Goal: Task Accomplishment & Management: Complete application form

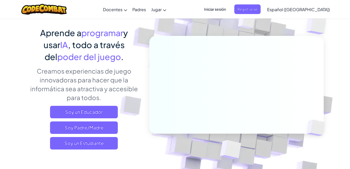
scroll to position [77, 0]
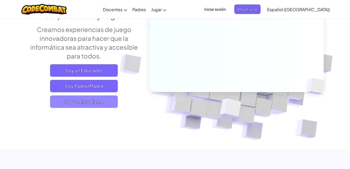
click at [110, 98] on span "Soy un Estudiante" at bounding box center [84, 102] width 68 height 13
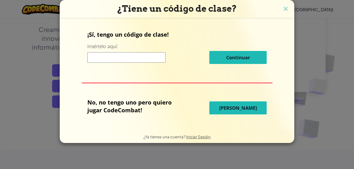
click at [126, 58] on input at bounding box center [126, 57] width 78 height 10
click at [285, 10] on img at bounding box center [285, 9] width 7 height 8
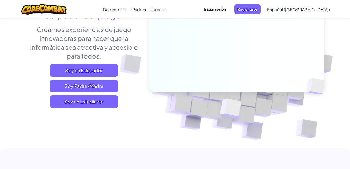
scroll to position [0, 0]
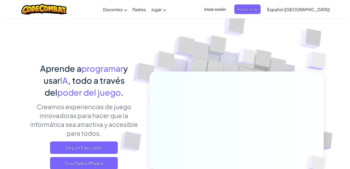
click at [227, 11] on span "Iniciar sesión" at bounding box center [215, 9] width 28 height 10
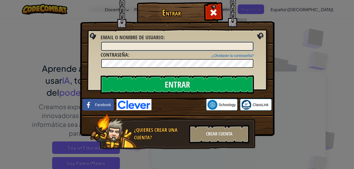
click at [194, 44] on input "Email o Nombre de usuario :" at bounding box center [177, 46] width 152 height 9
click at [170, 45] on input "JOTA" at bounding box center [177, 46] width 152 height 9
type input "J"
click at [164, 47] on input "Email o Nombre de usuario :" at bounding box center [177, 46] width 152 height 9
type input "J"
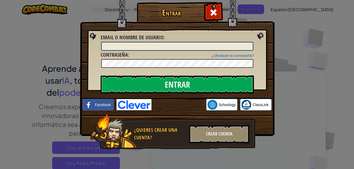
click at [126, 45] on input "Email o Nombre de usuario :" at bounding box center [177, 46] width 152 height 9
click at [128, 47] on input "Email o Nombre de usuario :" at bounding box center [177, 46] width 152 height 9
type input "<"
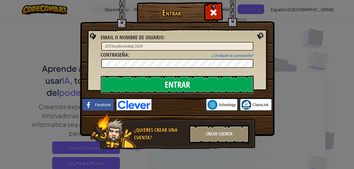
click at [174, 84] on input "Entrar" at bounding box center [177, 85] width 153 height 18
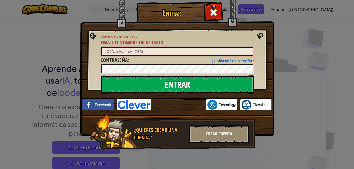
click at [163, 51] on input "JOTAcodecombat 2025" at bounding box center [177, 51] width 152 height 9
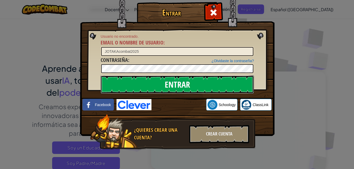
click at [173, 88] on input "Entrar" at bounding box center [177, 85] width 153 height 18
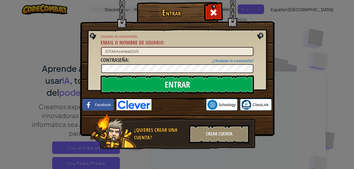
click at [118, 51] on input "JOTAKAcombat2025" at bounding box center [177, 51] width 152 height 9
type input "JOTAcombat2025"
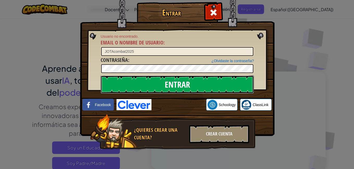
click at [153, 84] on input "Entrar" at bounding box center [177, 85] width 153 height 18
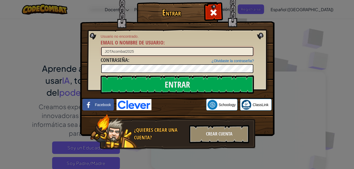
click at [167, 52] on input "JOTAcombat2025" at bounding box center [177, 51] width 152 height 9
click at [290, 50] on div "Entrar Usuario no encontrado. Email o Nombre de usuario : JOTAcombat2025 ¿Olvid…" at bounding box center [177, 84] width 354 height 169
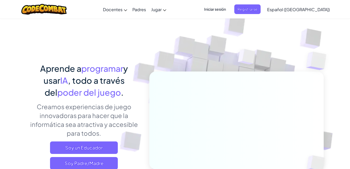
click at [338, 55] on img at bounding box center [318, 61] width 45 height 44
drag, startPoint x: 338, startPoint y: 55, endPoint x: 307, endPoint y: 7, distance: 56.8
click at [227, 10] on span "Iniciar sesión" at bounding box center [215, 9] width 28 height 10
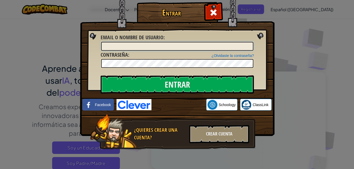
click at [182, 46] on input "Email o Nombre de usuario :" at bounding box center [177, 46] width 152 height 9
type input "JOTAcodecombat 2025"
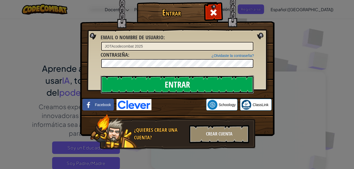
click at [162, 82] on input "Entrar" at bounding box center [177, 85] width 153 height 18
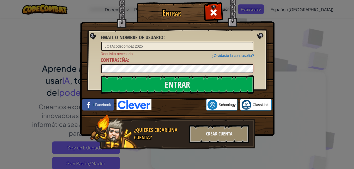
click at [101, 76] on input "Entrar" at bounding box center [177, 85] width 153 height 18
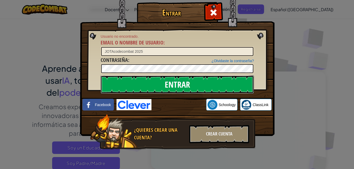
click at [158, 90] on input "Entrar" at bounding box center [177, 85] width 153 height 18
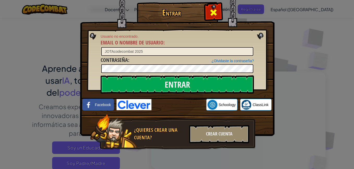
click at [220, 13] on div at bounding box center [213, 12] width 16 height 16
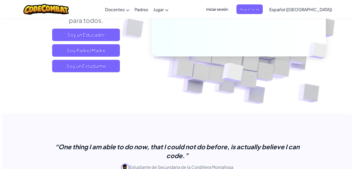
scroll to position [95, 0]
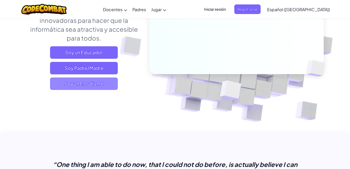
click at [82, 89] on span "Soy un Estudiante" at bounding box center [84, 84] width 68 height 13
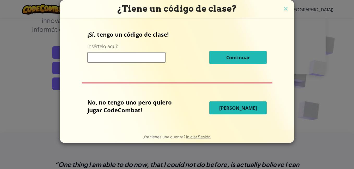
click at [129, 59] on input at bounding box center [126, 57] width 78 height 10
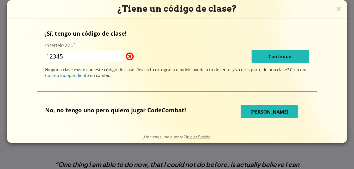
click at [90, 57] on input "12345" at bounding box center [84, 56] width 78 height 10
type input "1"
click at [198, 135] on span "Iniciar Sesión" at bounding box center [198, 136] width 24 height 5
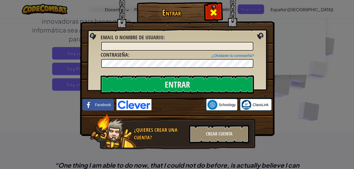
click at [216, 8] on span at bounding box center [213, 12] width 8 height 8
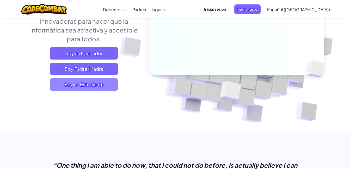
click at [75, 84] on span "Soy un Estudiante" at bounding box center [84, 84] width 68 height 13
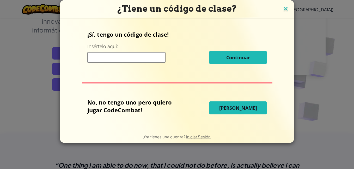
click at [287, 8] on img at bounding box center [285, 9] width 7 height 8
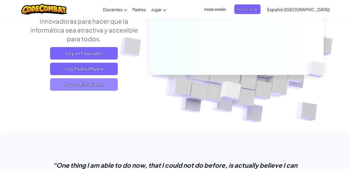
click at [110, 84] on span "Soy un Estudiante" at bounding box center [84, 84] width 68 height 13
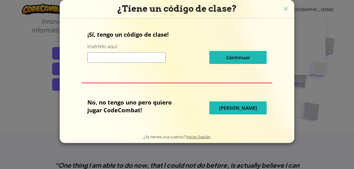
click at [139, 53] on input at bounding box center [126, 57] width 78 height 10
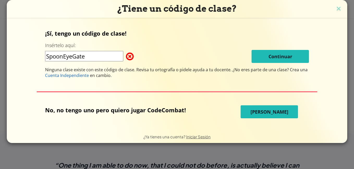
type input "SpoonEyeGate"
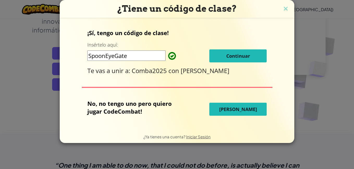
click at [297, 59] on div "¿Tiene un código de clase? ¡Sí, tengo un código de clase! Insértelo aquí: Spoon…" at bounding box center [177, 84] width 354 height 169
click at [225, 53] on button "Continuar" at bounding box center [237, 55] width 57 height 13
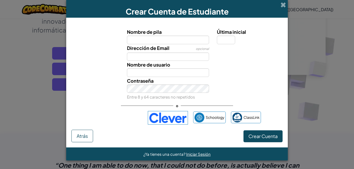
click at [171, 40] on input "Nombre de pila" at bounding box center [168, 40] width 82 height 9
type input "juan"
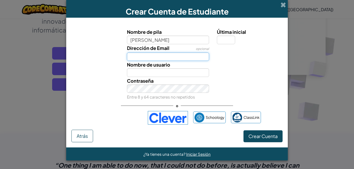
type input "Juan"
click at [180, 56] on input "Dirección de Email" at bounding box center [168, 57] width 82 height 9
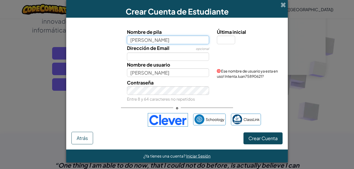
click at [179, 42] on input "juan" at bounding box center [168, 40] width 82 height 9
type input "juan5778349"
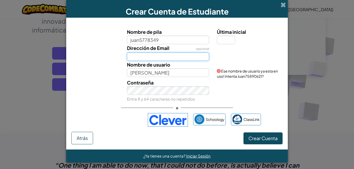
type input "Juan5778349"
click at [180, 57] on input "Dirección de Email" at bounding box center [168, 57] width 82 height 9
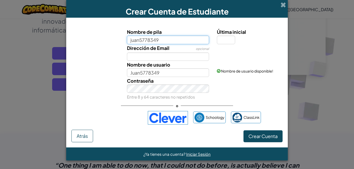
click at [175, 42] on input "juan5778349" at bounding box center [168, 40] width 82 height 9
type input "j"
type input "JUAN"
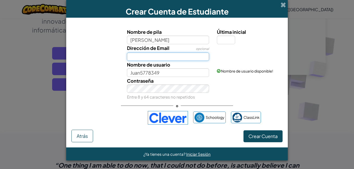
type input "JUAN"
click at [168, 58] on input "Dirección de Email" at bounding box center [168, 57] width 82 height 9
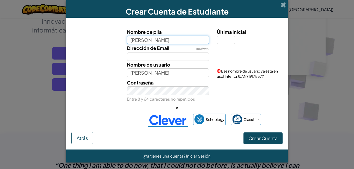
click at [164, 36] on input "JUAN" at bounding box center [168, 40] width 82 height 9
type input "JUAN777"
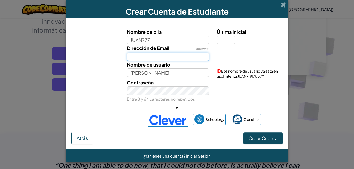
type input "JUAN777"
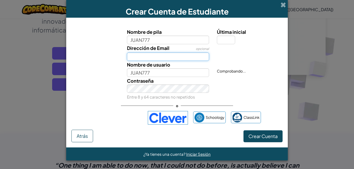
click at [167, 57] on input "Dirección de Email" at bounding box center [168, 57] width 82 height 9
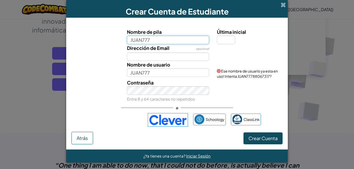
click at [168, 39] on input "JUAN777" at bounding box center [168, 40] width 82 height 9
type input "JUAN777888"
click at [179, 52] on div "Dirección de Email opcional" at bounding box center [168, 52] width 90 height 17
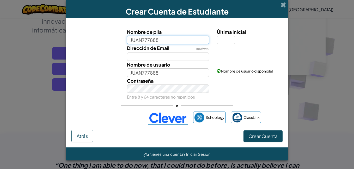
click at [175, 41] on input "JUAN777888" at bounding box center [168, 40] width 82 height 9
type input "JUAN75757575"
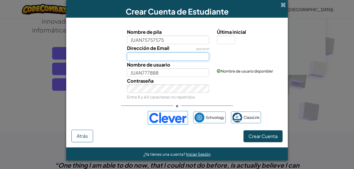
type input "JUAN75757575"
click at [179, 57] on input "Dirección de Email" at bounding box center [168, 57] width 82 height 9
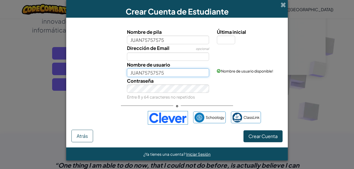
click at [171, 72] on input "JUAN75757575" at bounding box center [168, 72] width 82 height 9
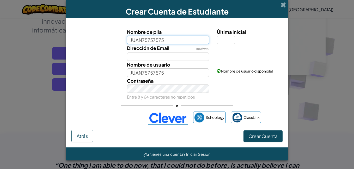
click at [172, 38] on input "JUAN75757575" at bounding box center [168, 40] width 82 height 9
type input "JUAN"
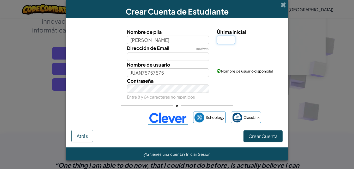
type input "JUAN"
click at [221, 39] on input "Última inicial" at bounding box center [226, 40] width 18 height 9
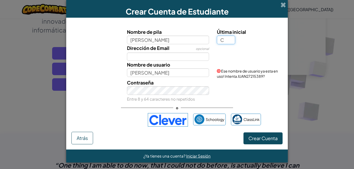
type input "C"
type input "JUANC"
click at [278, 82] on div "Contraseña Entre 8 y 64 caracteres no repetidos" at bounding box center [177, 91] width 216 height 24
click at [247, 81] on div "Contraseña Entre 8 y 64 caracteres no repetidos" at bounding box center [177, 91] width 216 height 24
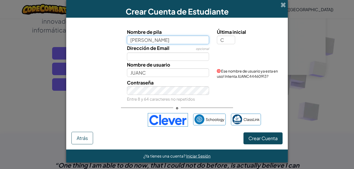
click at [163, 37] on input "JUAN" at bounding box center [168, 40] width 82 height 9
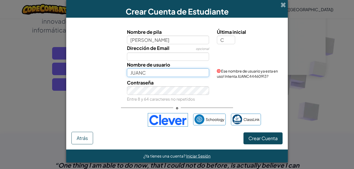
click at [152, 74] on input "JUANC" at bounding box center [168, 72] width 82 height 9
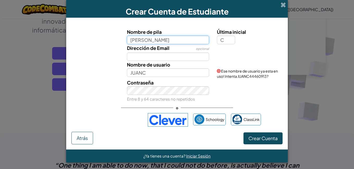
click at [147, 41] on input "JUAN" at bounding box center [168, 40] width 82 height 9
type input "JUANC"
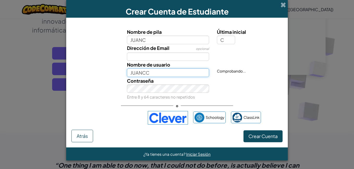
click at [156, 71] on input "JUANCC" at bounding box center [168, 72] width 82 height 9
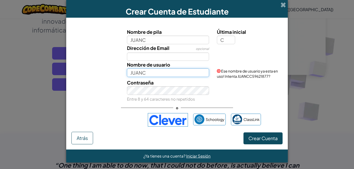
type input "JUANC"
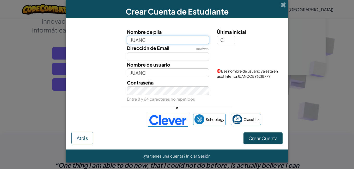
click at [164, 41] on input "JUANC" at bounding box center [168, 40] width 82 height 9
type input "JUANCcombat"
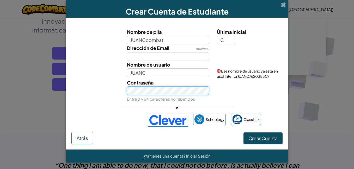
type input "JUANCcombatC"
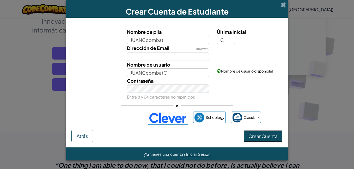
click at [270, 133] on button "Crear Cuenta" at bounding box center [262, 136] width 39 height 12
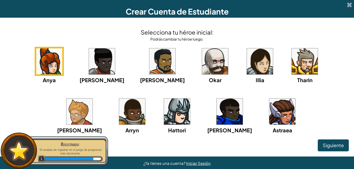
click at [164, 113] on img at bounding box center [177, 112] width 26 height 26
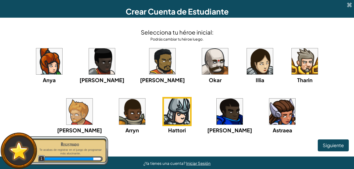
click at [164, 113] on img at bounding box center [177, 112] width 26 height 26
click at [328, 141] on button "Siguiente" at bounding box center [332, 146] width 31 height 12
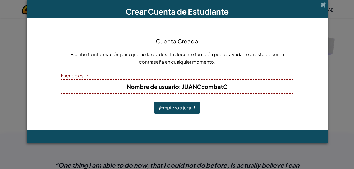
click at [190, 107] on button "¡Empieza a jugar!" at bounding box center [177, 108] width 46 height 12
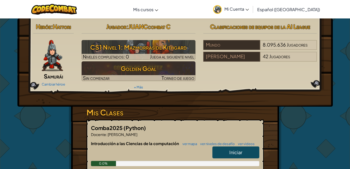
click at [226, 152] on link "Iniciar" at bounding box center [235, 153] width 47 height 12
select select "es-419"
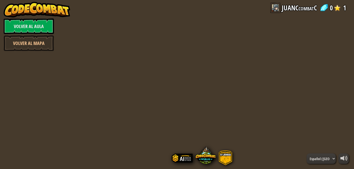
select select "es-419"
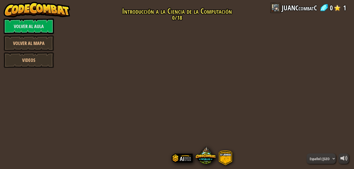
select select "es-419"
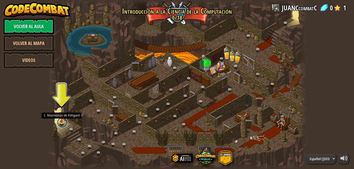
click at [61, 124] on link at bounding box center [62, 122] width 10 height 10
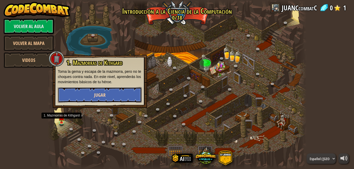
click at [115, 97] on button "Jugar" at bounding box center [100, 95] width 84 height 16
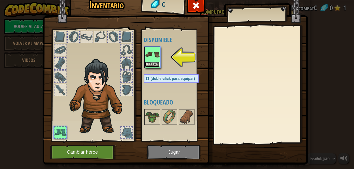
click at [151, 63] on button "Equipar" at bounding box center [152, 64] width 15 height 5
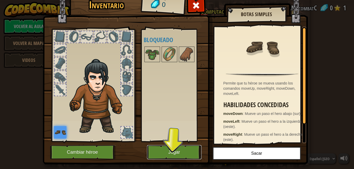
click at [164, 148] on button "Jugar" at bounding box center [174, 152] width 54 height 14
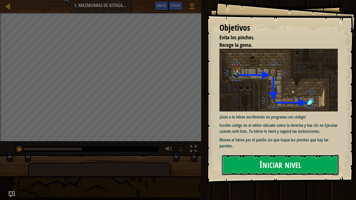
click at [251, 160] on button "Iniciar nivel" at bounding box center [280, 165] width 117 height 21
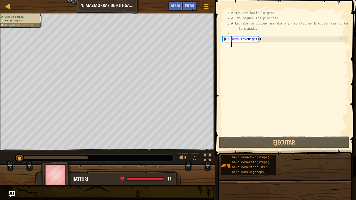
click at [262, 42] on div "# Muévete hacia la gema. # ¡No toques los pinchos! # Escribe tu código más abaj…" at bounding box center [289, 77] width 118 height 135
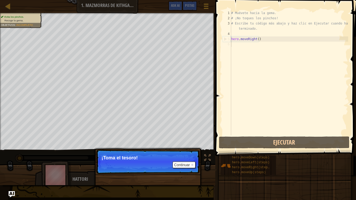
click at [264, 40] on div "# Muévete hacia la gema. # ¡No toques los pinchos! # Escribe tu código más abaj…" at bounding box center [289, 77] width 118 height 135
type textarea "hero.moveRight()"
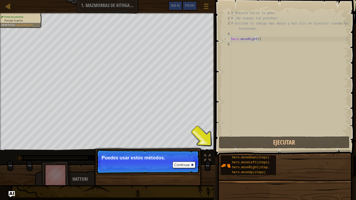
click at [237, 46] on div "# Muévete hacia la gema. # ¡No toques los pinchos! # Escribe tu código más abaj…" at bounding box center [289, 77] width 118 height 135
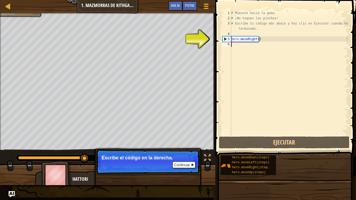
type textarea "h"
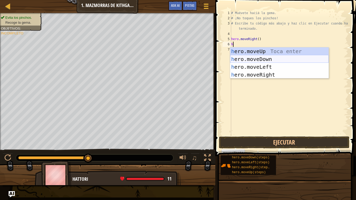
click at [268, 58] on div "h ero.moveUp Toca enter h ero.moveDown Toca enter h ero.moveLeft Toca enter h e…" at bounding box center [279, 70] width 98 height 47
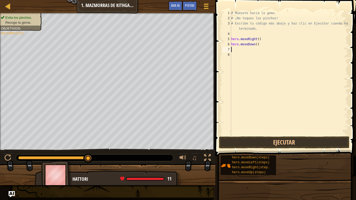
type textarea "h"
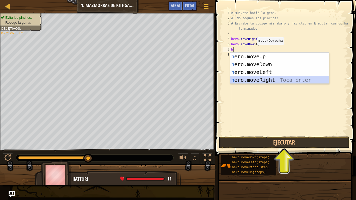
click at [273, 80] on div "h ero.moveUp Toca enter h ero.moveDown Toca enter h ero.moveLeft Toca enter h e…" at bounding box center [279, 76] width 98 height 47
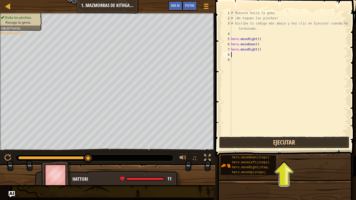
click at [280, 145] on button "Ejecutar" at bounding box center [284, 142] width 130 height 12
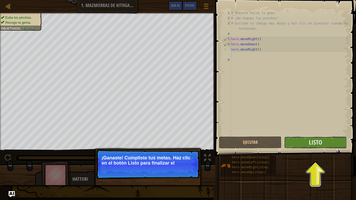
click at [317, 147] on button "Listo" at bounding box center [315, 142] width 63 height 12
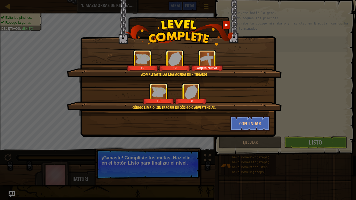
click at [271, 122] on div "Continuar" at bounding box center [250, 124] width 48 height 16
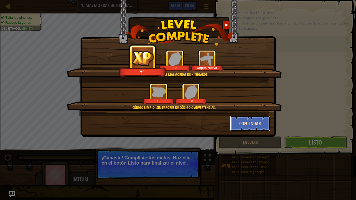
click at [257, 123] on button "Continuar" at bounding box center [250, 124] width 40 height 16
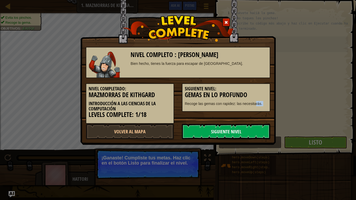
click at [227, 134] on div "Nivel completo : Mazmorras de Kithgard Bien hecho, tienes la fuerza para escapa…" at bounding box center [178, 91] width 184 height 98
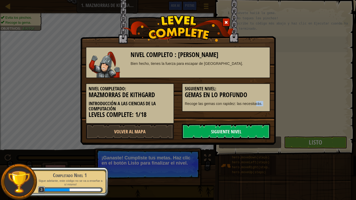
drag, startPoint x: 227, startPoint y: 134, endPoint x: 226, endPoint y: 128, distance: 6.3
click at [226, 128] on link "Siguiente Nivel" at bounding box center [226, 132] width 88 height 16
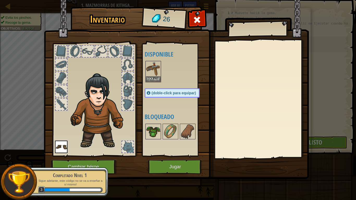
click at [153, 139] on img at bounding box center [153, 131] width 15 height 15
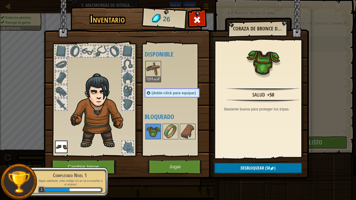
click at [130, 92] on div at bounding box center [127, 90] width 11 height 11
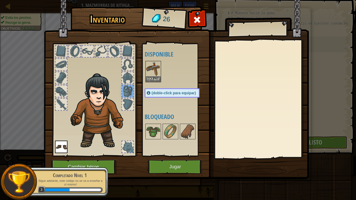
click at [127, 78] on div at bounding box center [127, 77] width 11 height 11
click at [198, 22] on span at bounding box center [197, 20] width 8 height 8
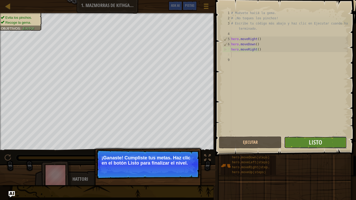
click at [299, 144] on button "Listo" at bounding box center [315, 142] width 63 height 12
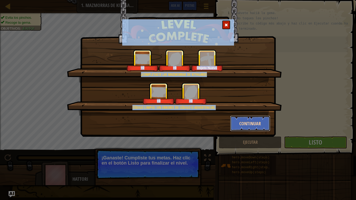
click at [256, 125] on button "Continuar" at bounding box center [250, 124] width 40 height 16
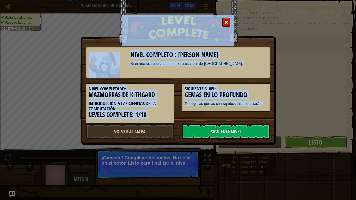
click at [225, 22] on span at bounding box center [226, 23] width 4 height 4
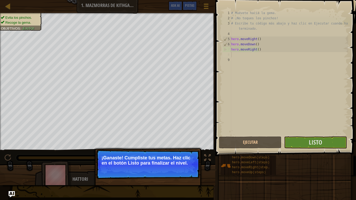
click at [176, 161] on p "¡Ganaste! Cumpliste tus metas. Haz clic en el botón Listo para finalizar el niv…" at bounding box center [148, 160] width 92 height 10
click at [257, 141] on button "Ejecutar" at bounding box center [250, 142] width 63 height 12
click at [148, 165] on p "¡Ganaste! Cumpliste tus metas. Haz clic en el botón Listo para finalizar el niv…" at bounding box center [148, 160] width 92 height 10
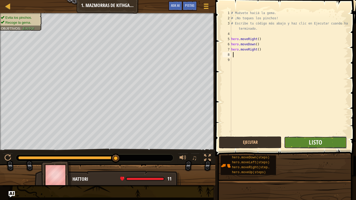
click at [319, 145] on span "Listo" at bounding box center [315, 142] width 13 height 8
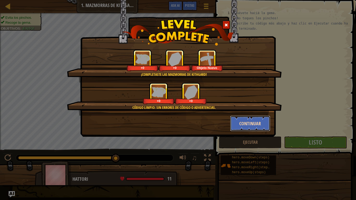
click at [251, 126] on button "Continuar" at bounding box center [250, 124] width 40 height 16
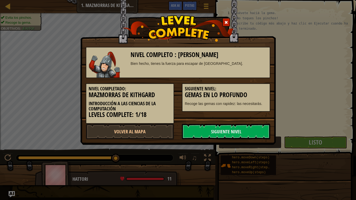
click at [251, 126] on link "Siguiente Nivel" at bounding box center [226, 132] width 88 height 16
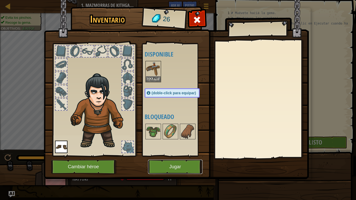
click at [192, 156] on div "Inventario 26 Disponible [GEOGRAPHIC_DATA] Equipar (doble-click para equipar) B…" at bounding box center [178, 94] width 265 height 172
click at [192, 169] on button "Jugar" at bounding box center [175, 167] width 54 height 14
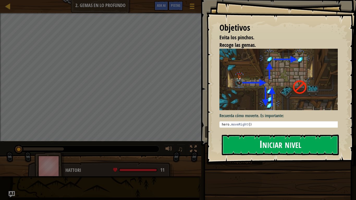
click at [261, 145] on button "Iniciar nivel" at bounding box center [280, 145] width 117 height 21
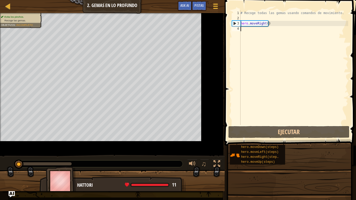
click at [229, 34] on span at bounding box center [290, 65] width 135 height 161
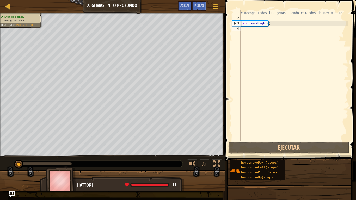
type textarea "h"
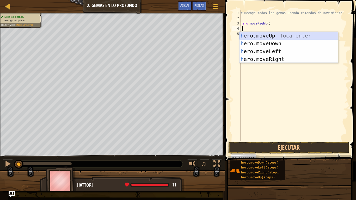
click at [279, 33] on div "h ero.moveUp Toca enter h ero.moveDown Toca enter h ero.moveLeft Toca enter h e…" at bounding box center [288, 55] width 98 height 47
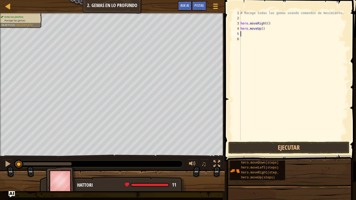
type textarea "h"
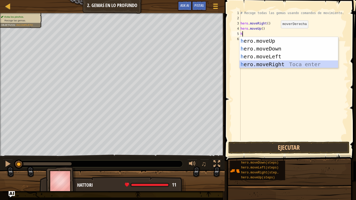
click at [285, 65] on div "h ero.moveUp Toca enter h ero.moveDown Toca enter h ero.moveLeft Toca enter h e…" at bounding box center [288, 60] width 98 height 47
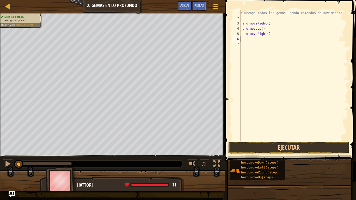
click at [276, 37] on div "# Recoge todas las gemas usando comandos de movimiento. hero . moveRight ( ) he…" at bounding box center [293, 80] width 109 height 141
click at [275, 34] on div "# Recoge todas las gemas usando comandos de movimiento. hero . moveRight ( ) he…" at bounding box center [293, 80] width 109 height 141
type textarea "h"
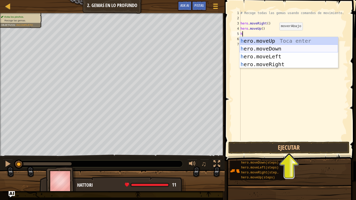
click at [278, 50] on div "h ero.moveUp Toca enter h ero.moveDown Toca enter h ero.moveLeft Toca enter h e…" at bounding box center [288, 60] width 98 height 47
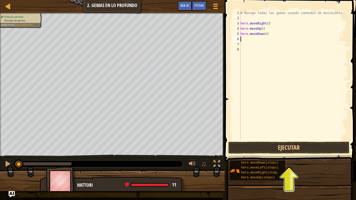
click at [261, 43] on div "# Recoge todas las gemas usando comandos de movimiento. hero . moveRight ( ) he…" at bounding box center [293, 80] width 109 height 141
type textarea "h"
click at [247, 38] on div "# Recoge todas las gemas usando comandos de movimiento. hero . moveRight ( ) he…" at bounding box center [293, 80] width 109 height 141
type textarea "h"
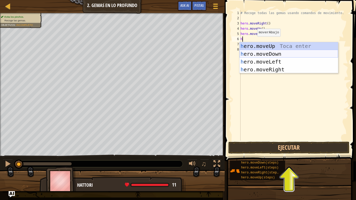
click at [266, 54] on div "h ero.moveUp Toca enter h ero.moveDown Toca enter h ero.moveLeft Toca enter h e…" at bounding box center [288, 65] width 98 height 47
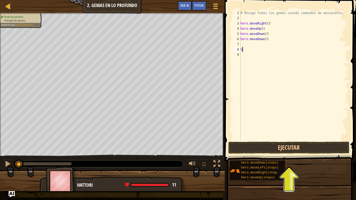
click at [249, 49] on div "# Recoge todas las gemas usando comandos de movimiento. hero . moveRight ( ) he…" at bounding box center [293, 80] width 109 height 141
type textarea "h"
click at [249, 49] on div "# Recoge todas las gemas usando comandos de movimiento. hero . moveRight ( ) he…" at bounding box center [293, 80] width 109 height 141
click at [248, 45] on div "# Recoge todas las gemas usando comandos de movimiento. hero . moveRight ( ) he…" at bounding box center [293, 80] width 109 height 141
type textarea "h"
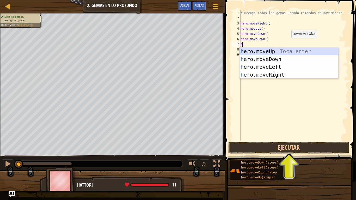
click at [295, 52] on div "h ero.moveUp Toca enter h ero.moveDown Toca enter h ero.moveLeft Toca enter h e…" at bounding box center [288, 70] width 98 height 47
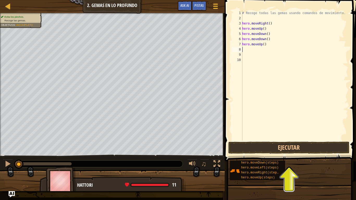
type textarea "h"
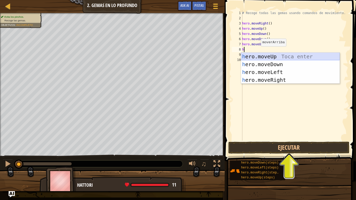
click at [270, 58] on div "h ero.moveUp Toca enter h ero.moveDown Toca enter h ero.moveLeft Toca enter h e…" at bounding box center [290, 76] width 98 height 47
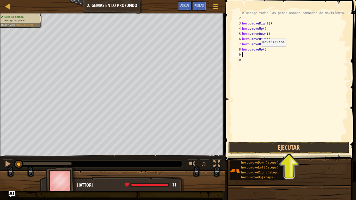
type textarea "h"
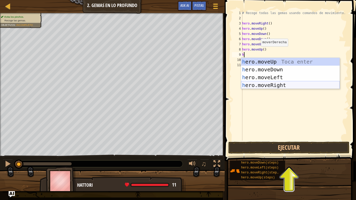
click at [284, 86] on div "h ero.moveUp Toca enter h ero.moveDown Toca enter h ero.moveLeft Toca enter h e…" at bounding box center [290, 81] width 98 height 47
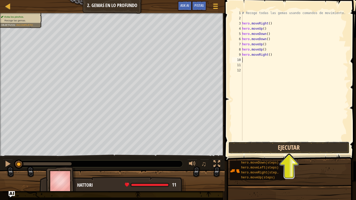
click at [288, 150] on button "Ejecutar" at bounding box center [288, 148] width 121 height 12
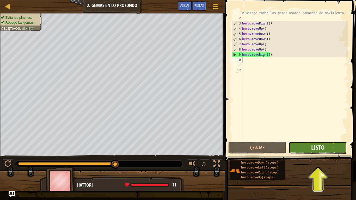
click at [324, 150] on button "Listo" at bounding box center [318, 148] width 58 height 12
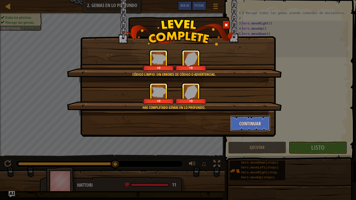
click at [260, 120] on button "Continuar" at bounding box center [250, 124] width 40 height 16
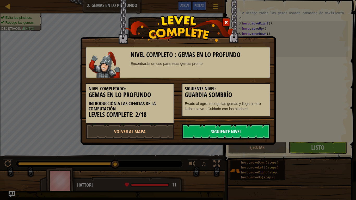
click at [199, 125] on link "Siguiente Nivel" at bounding box center [226, 132] width 88 height 16
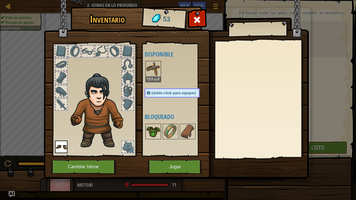
click at [151, 130] on img at bounding box center [153, 131] width 15 height 15
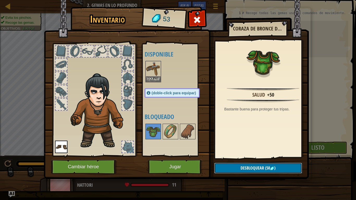
click at [240, 167] on span "Desbloquear" at bounding box center [251, 168] width 23 height 6
click at [232, 165] on button "Confirmar" at bounding box center [258, 168] width 88 height 11
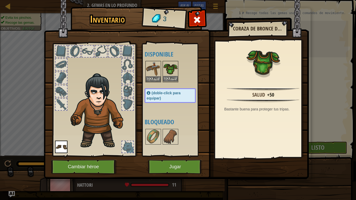
click at [174, 72] on img at bounding box center [170, 68] width 15 height 15
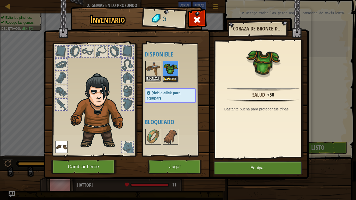
click at [155, 76] on img at bounding box center [153, 68] width 15 height 15
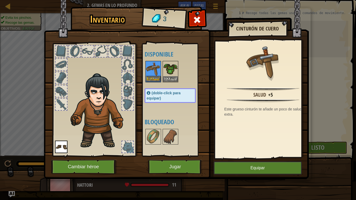
click at [155, 76] on img at bounding box center [153, 68] width 15 height 15
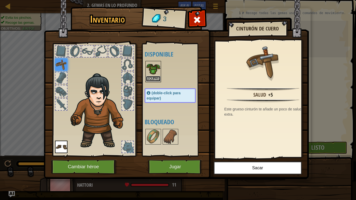
click at [159, 77] on button "Equipar" at bounding box center [153, 78] width 15 height 5
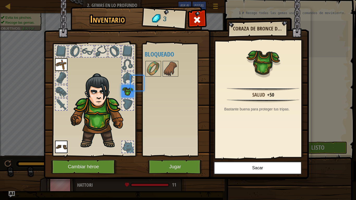
click at [159, 77] on div at bounding box center [175, 68] width 61 height 17
click at [275, 167] on button "Sacar" at bounding box center [258, 167] width 88 height 13
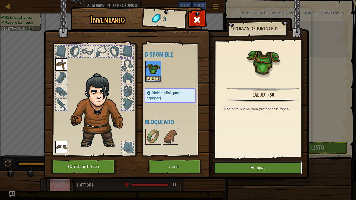
drag, startPoint x: 275, startPoint y: 167, endPoint x: 154, endPoint y: 74, distance: 152.9
click at [154, 74] on div "Inventario 3 Disponible Equipar [GEOGRAPHIC_DATA] Equipar (doble-click para equ…" at bounding box center [178, 94] width 265 height 172
click at [154, 74] on img at bounding box center [153, 68] width 15 height 15
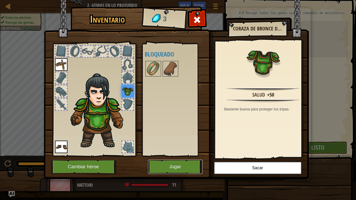
click at [188, 169] on button "Jugar" at bounding box center [175, 167] width 54 height 14
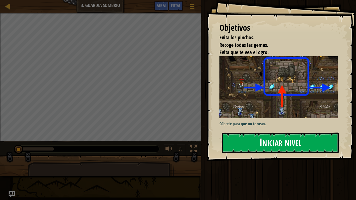
click at [246, 144] on button "Iniciar nivel" at bounding box center [280, 143] width 117 height 21
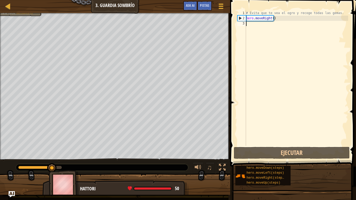
type textarea "h"
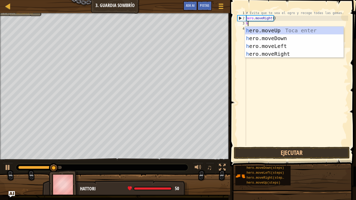
scroll to position [2, 0]
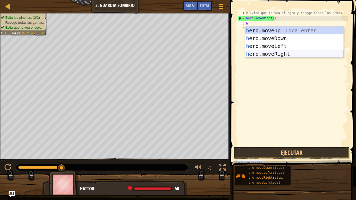
click at [284, 56] on div "h ero.moveUp Toca enter h ero.moveDown Toca enter h ero.moveLeft Toca enter h e…" at bounding box center [294, 50] width 98 height 47
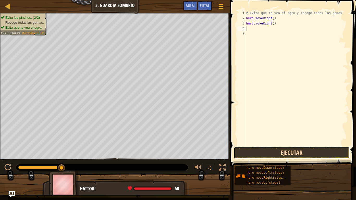
click at [281, 153] on button "Ejecutar" at bounding box center [292, 153] width 116 height 12
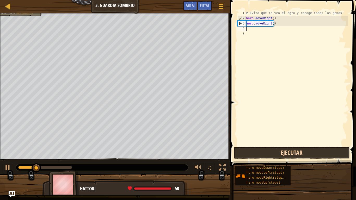
type textarea "h"
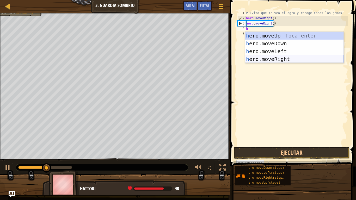
click at [288, 58] on div "h ero.moveUp Toca enter h ero.moveDown Toca enter h ero.moveLeft Toca enter h e…" at bounding box center [294, 55] width 98 height 47
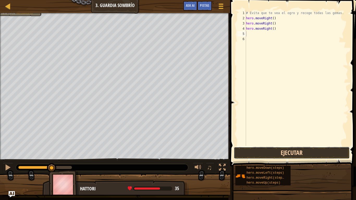
click at [280, 152] on button "Ejecutar" at bounding box center [292, 153] width 116 height 12
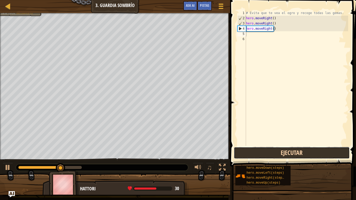
click at [283, 152] on button "Ejecutar" at bounding box center [292, 153] width 116 height 12
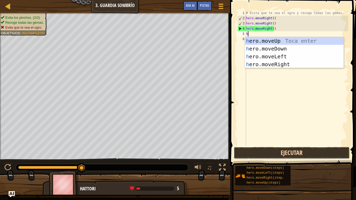
click at [293, 151] on button "Ejecutar" at bounding box center [292, 153] width 116 height 12
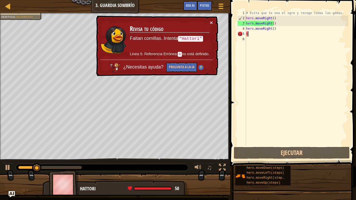
click at [279, 28] on div "# Evita que te vea el ogro y recoge todas las gemas. hero . moveRight ( ) hero …" at bounding box center [296, 83] width 103 height 146
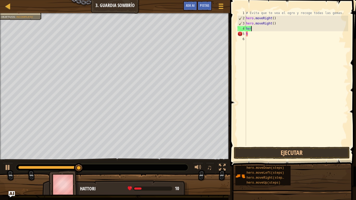
type textarea "h"
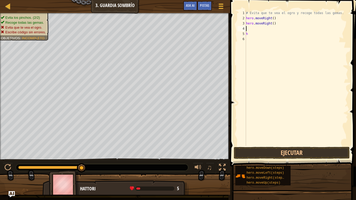
click at [277, 24] on div "# Evita que te vea el ogro y recoge todas las gemas. hero . moveRight ( ) hero …" at bounding box center [296, 83] width 103 height 146
type textarea "h"
type textarea "#"
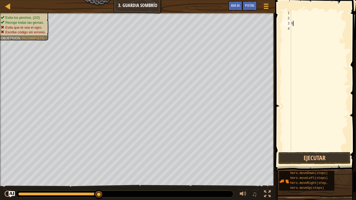
click at [296, 24] on div "h" at bounding box center [319, 85] width 58 height 151
type textarea "h"
click at [296, 11] on div at bounding box center [319, 85] width 58 height 151
type textarea "h"
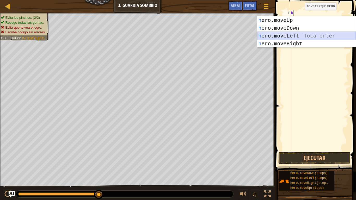
click at [309, 32] on div "h ero.moveUp Toca enter h ero.moveDown Toca enter h ero.moveLeft Toca enter h e…" at bounding box center [306, 39] width 98 height 47
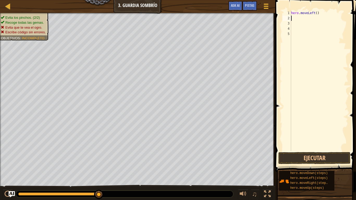
click at [302, 17] on div "hero . moveLeft ( )" at bounding box center [319, 85] width 58 height 151
type textarea "h"
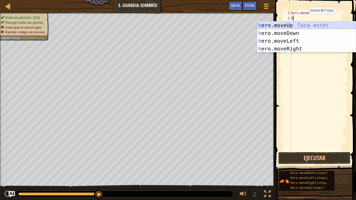
click at [304, 23] on div "h ero.moveUp Toca enter h ero.moveDown Toca enter h ero.moveLeft Toca enter h e…" at bounding box center [306, 44] width 98 height 47
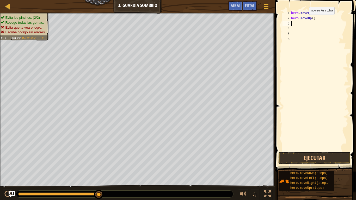
type textarea "h"
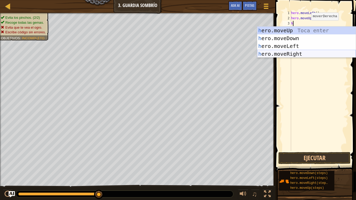
click at [310, 52] on div "h ero.moveUp Toca enter h ero.moveDown Toca enter h ero.moveLeft Toca enter h e…" at bounding box center [306, 50] width 98 height 47
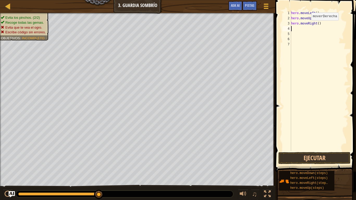
type textarea "h"
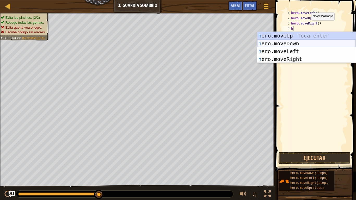
click at [301, 42] on div "h ero.moveUp Toca enter h ero.moveDown Toca enter h ero.moveLeft Toca enter h e…" at bounding box center [306, 55] width 98 height 47
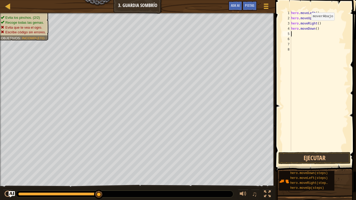
type textarea "h"
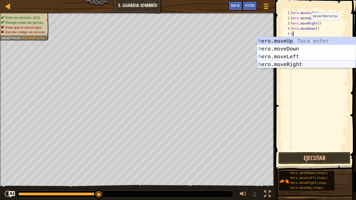
click at [302, 62] on div "h ero.moveUp Toca enter h ero.moveDown Toca enter h ero.moveLeft Toca enter h e…" at bounding box center [306, 60] width 98 height 47
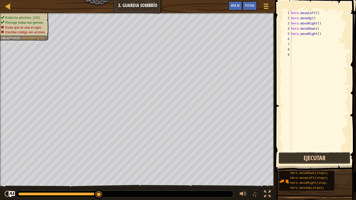
click at [319, 158] on button "Ejecutar" at bounding box center [314, 158] width 72 height 12
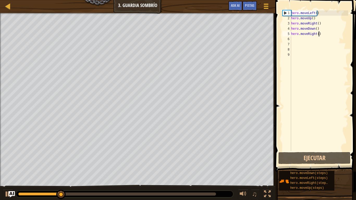
click at [323, 35] on div "hero . moveLeft ( ) hero . moveUp ( ) hero . moveRight ( ) hero . moveDown ( ) …" at bounding box center [319, 85] width 58 height 151
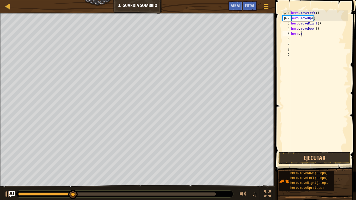
type textarea "h"
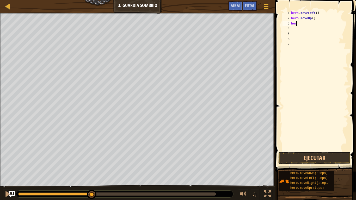
type textarea "h"
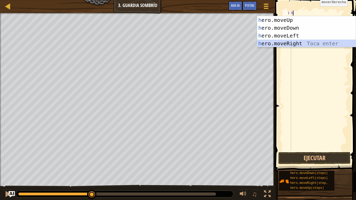
click at [302, 44] on div "h ero.moveUp Toca enter h ero.moveDown Toca enter h ero.moveLeft Toca enter h e…" at bounding box center [306, 39] width 98 height 47
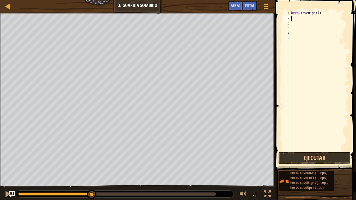
type textarea "h"
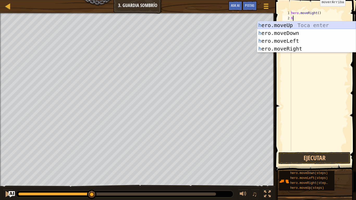
click at [303, 26] on div "h ero.moveUp Toca enter h ero.moveDown Toca enter h ero.moveLeft Toca enter h e…" at bounding box center [306, 44] width 98 height 47
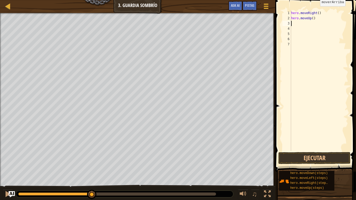
type textarea "h"
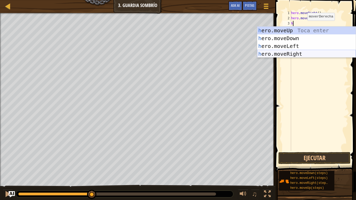
click at [303, 53] on div "h ero.moveUp Toca enter h ero.moveDown Toca enter h ero.moveLeft Toca enter h e…" at bounding box center [306, 50] width 98 height 47
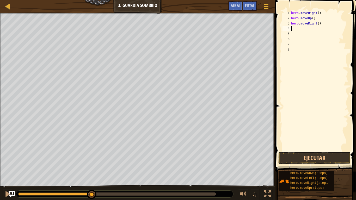
type textarea "h"
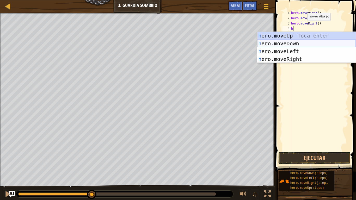
click at [301, 44] on div "h ero.moveUp Toca enter h ero.moveDown Toca enter h ero.moveLeft Toca enter h e…" at bounding box center [306, 55] width 98 height 47
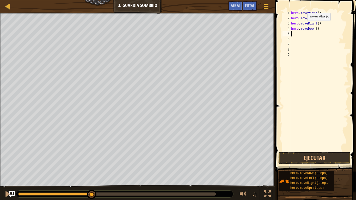
type textarea "h"
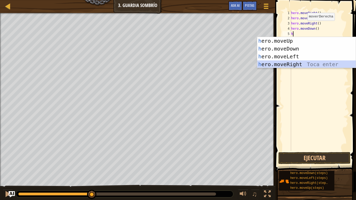
click at [300, 62] on div "h ero.moveUp Toca enter h ero.moveDown Toca enter h ero.moveLeft Toca enter h e…" at bounding box center [306, 60] width 98 height 47
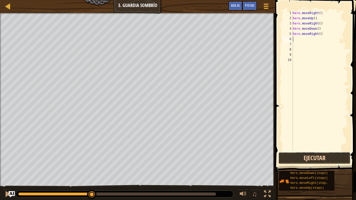
click at [317, 159] on button "Ejecutar" at bounding box center [314, 158] width 72 height 12
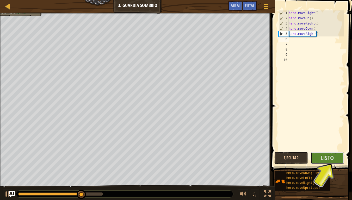
click at [317, 159] on button "Listo" at bounding box center [327, 158] width 34 height 12
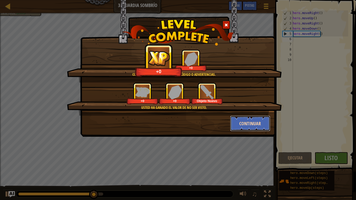
click at [253, 118] on button "Continuar" at bounding box center [250, 124] width 40 height 16
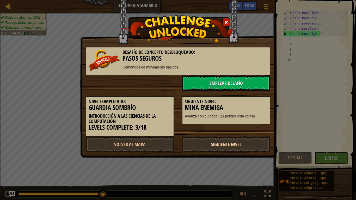
click at [246, 147] on link "Siguiente Nivel" at bounding box center [226, 144] width 88 height 16
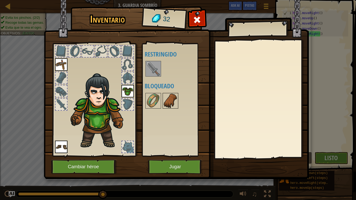
click at [171, 99] on img at bounding box center [170, 101] width 15 height 15
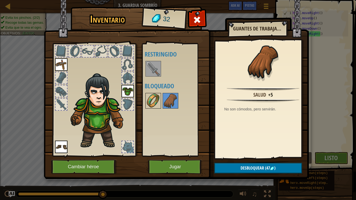
click at [154, 101] on img at bounding box center [153, 101] width 15 height 15
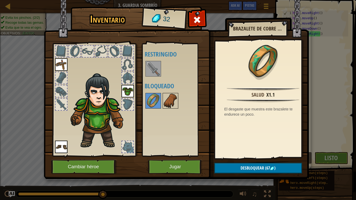
click at [178, 96] on div at bounding box center [171, 101] width 16 height 16
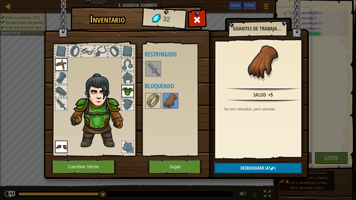
click at [127, 101] on div at bounding box center [127, 104] width 11 height 11
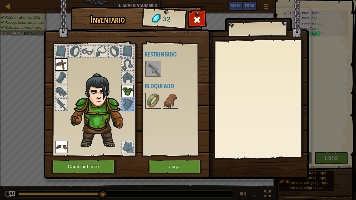
click at [128, 78] on div at bounding box center [127, 77] width 11 height 11
click at [141, 72] on img at bounding box center [176, 84] width 265 height 189
click at [153, 72] on img at bounding box center [153, 68] width 15 height 15
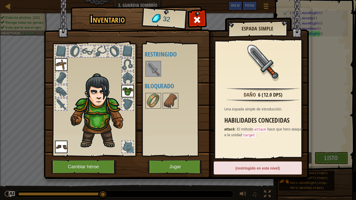
drag, startPoint x: 153, startPoint y: 72, endPoint x: 196, endPoint y: 93, distance: 47.9
click at [196, 93] on div "Disponible Equipar [GEOGRAPHIC_DATA] [GEOGRAPHIC_DATA] (doble-click para equipa…" at bounding box center [177, 100] width 65 height 109
click at [197, 20] on span at bounding box center [197, 20] width 8 height 8
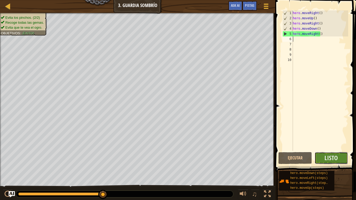
click at [344, 156] on button "Listo" at bounding box center [331, 158] width 34 height 12
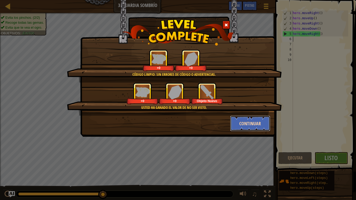
click at [241, 126] on button "Continuar" at bounding box center [250, 124] width 40 height 16
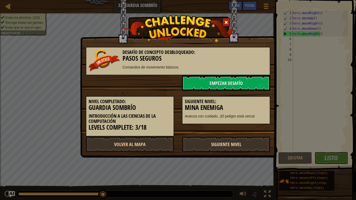
click at [236, 147] on link "Siguiente Nivel" at bounding box center [226, 144] width 88 height 16
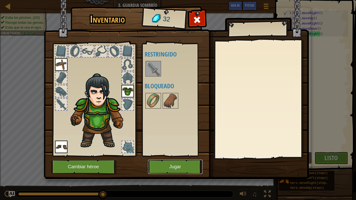
click at [191, 167] on button "Jugar" at bounding box center [175, 167] width 54 height 14
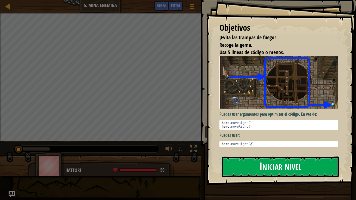
click at [324, 158] on button "Iniciar nivel" at bounding box center [280, 167] width 117 height 21
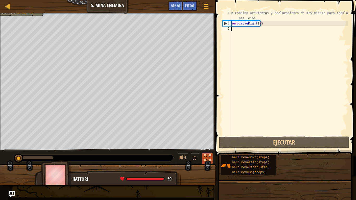
click at [208, 159] on div at bounding box center [207, 157] width 7 height 7
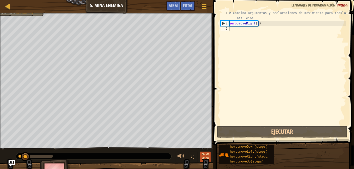
click at [206, 153] on div at bounding box center [205, 156] width 7 height 7
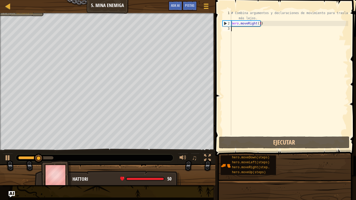
click at [261, 31] on div "# Combina argumentos y declaraciones de movimiento para trasladarte más lejos. …" at bounding box center [289, 80] width 118 height 141
type textarea "h"
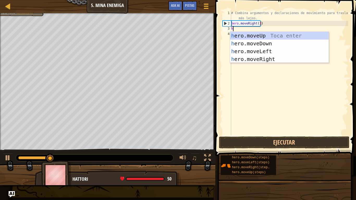
scroll to position [2, 0]
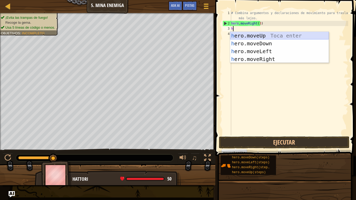
click at [271, 35] on div "h ero.moveUp Toca enter h ero.moveDown Toca enter h ero.moveLeft Toca enter h e…" at bounding box center [279, 55] width 98 height 47
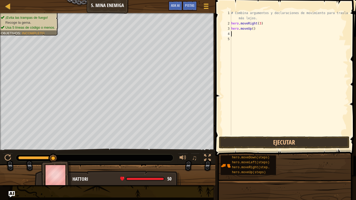
type textarea "h"
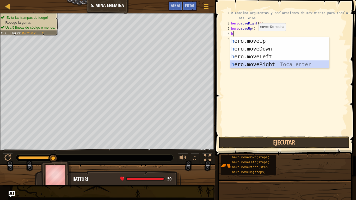
click at [275, 64] on div "h ero.moveUp Toca enter h ero.moveDown Toca enter h ero.moveLeft Toca enter h e…" at bounding box center [279, 60] width 98 height 47
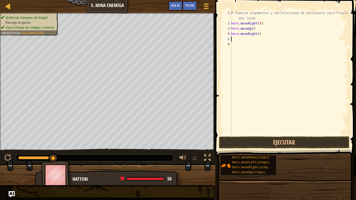
type textarea "h"
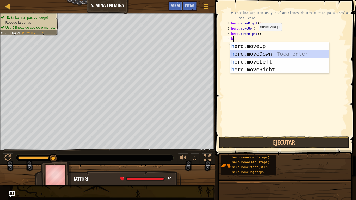
click at [266, 54] on div "h ero.moveUp Toca enter h ero.moveDown Toca enter h ero.moveLeft Toca enter h e…" at bounding box center [279, 65] width 98 height 47
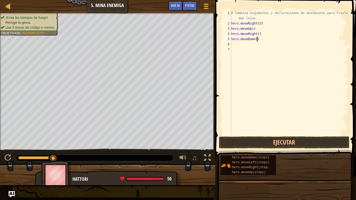
click at [264, 40] on div "# Combina argumentos y declaraciones de movimiento para trasladarte más lejos. …" at bounding box center [289, 80] width 118 height 141
type textarea "hero.moveDown(3)"
click at [238, 44] on div "# Combina argumentos y declaraciones de movimiento para trasladarte más lejos. …" at bounding box center [289, 80] width 118 height 141
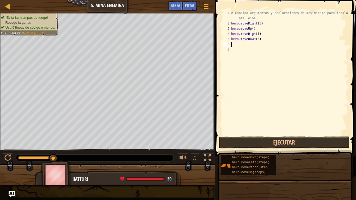
type textarea "h"
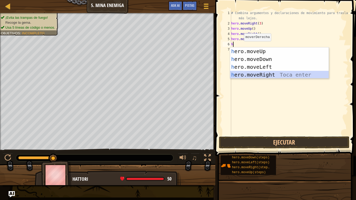
click at [271, 77] on div "h ero.moveUp Toca enter h ero.moveDown Toca enter h ero.moveLeft Toca enter h e…" at bounding box center [279, 70] width 98 height 47
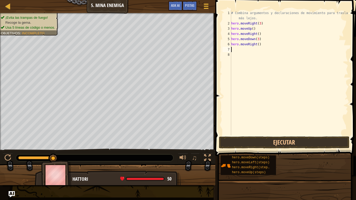
click at [272, 43] on div "# Combina argumentos y declaraciones de movimiento para trasladarte más lejos. …" at bounding box center [289, 80] width 118 height 141
type textarea "hero.moveRight(2)"
click at [268, 141] on button "Ejecutar" at bounding box center [284, 142] width 130 height 12
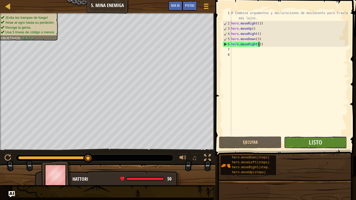
click at [300, 148] on button "Listo" at bounding box center [315, 142] width 63 height 12
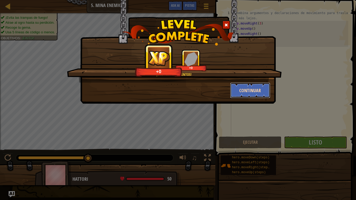
click at [245, 94] on button "Continuar" at bounding box center [250, 91] width 40 height 16
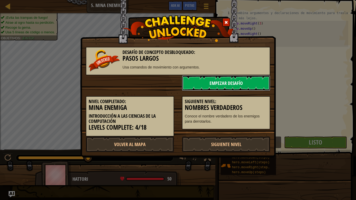
drag, startPoint x: 245, startPoint y: 94, endPoint x: 248, endPoint y: 84, distance: 10.1
click at [248, 84] on link "Empezar Desafío" at bounding box center [226, 83] width 88 height 16
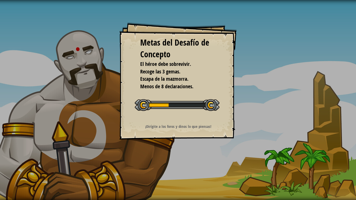
drag, startPoint x: 248, startPoint y: 84, endPoint x: 202, endPoint y: 130, distance: 65.6
click at [202, 130] on div "Metas del Desafío de Concepto El héroe debe sobrevivir. Recoge las 3 gemas. Esc…" at bounding box center [178, 100] width 356 height 200
click at [202, 130] on div "Metas del Desafío de Concepto El héroe debe sobrevivir. Recoge las 3 gemas. Esc…" at bounding box center [177, 80] width 117 height 117
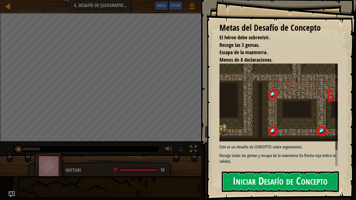
click at [295, 169] on button "Iniciar Desafío de Concepto" at bounding box center [280, 181] width 117 height 21
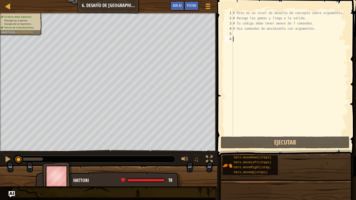
click at [269, 44] on div "# Este es un nivel de desafío de concepto sobre argumentos. # Recoge las gemas …" at bounding box center [290, 77] width 116 height 135
type textarea "h"
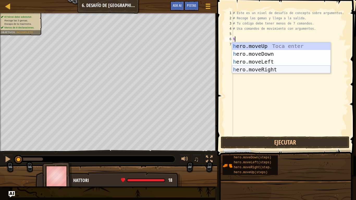
click at [276, 69] on div "h ero.moveUp Toca enter h ero.moveDown Toca enter h ero.moveLeft Toca enter h e…" at bounding box center [281, 65] width 98 height 47
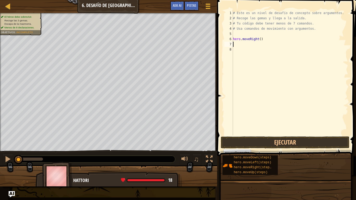
type textarea "h"
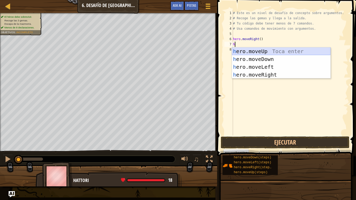
click at [273, 50] on div "h ero.moveUp Toca enter h ero.moveDown Toca enter h ero.moveLeft Toca enter h e…" at bounding box center [281, 70] width 98 height 47
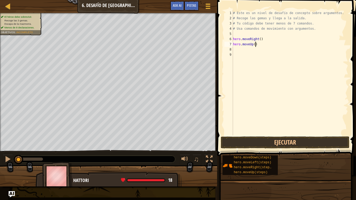
click at [262, 43] on div "# Este es un nivel de desafío de concepto sobre argumentos. # Recoge las gemas …" at bounding box center [290, 77] width 116 height 135
type textarea "hero.moveUp(3)"
click at [252, 52] on div "# Este es un nivel de desafío de concepto sobre argumentos. # Recoge las gemas …" at bounding box center [290, 77] width 116 height 135
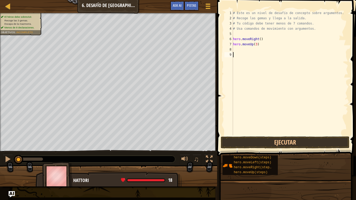
click at [237, 49] on div "# Este es un nivel de desafío de concepto sobre argumentos. # Recoge las gemas …" at bounding box center [290, 77] width 116 height 135
type textarea "h"
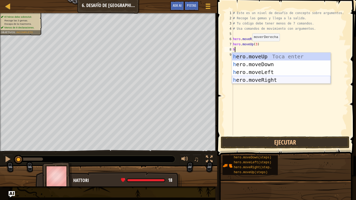
click at [274, 80] on div "h ero.moveUp Toca enter h ero.moveDown Toca enter h ero.moveLeft Toca enter h e…" at bounding box center [281, 76] width 98 height 47
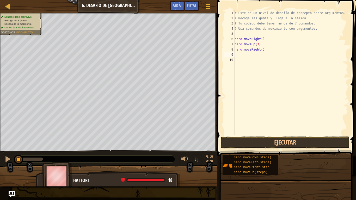
click at [267, 51] on div "# Este es un nivel de desafío de concepto sobre argumentos. # Recoge las gemas …" at bounding box center [290, 77] width 115 height 135
type textarea "hero.moveRight(2)"
click at [240, 54] on div "# Este es un nivel de desafío de concepto sobre argumentos. # Recoge las gemas …" at bounding box center [290, 77] width 115 height 135
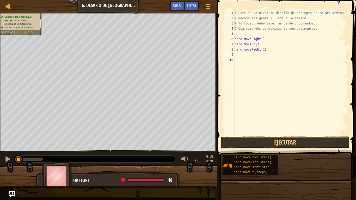
type textarea "h"
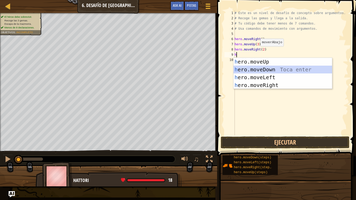
click at [264, 70] on div "h ero.moveUp Toca enter h ero.moveDown Toca enter h ero.moveLeft Toca enter h e…" at bounding box center [282, 81] width 98 height 47
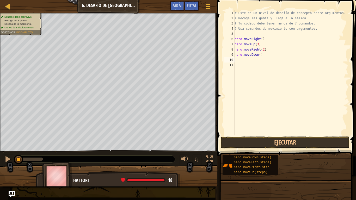
click at [265, 55] on div "# Este es un nivel de desafío de concepto sobre argumentos. # Recoge las gemas …" at bounding box center [290, 77] width 115 height 135
type textarea "hero.moveDown()"
click at [244, 57] on div "# Este es un nivel de desafío de concepto sobre argumentos. # Recoge las gemas …" at bounding box center [290, 77] width 115 height 135
click at [237, 60] on div "# Este es un nivel de desafío de concepto sobre argumentos. # Recoge las gemas …" at bounding box center [290, 77] width 115 height 135
type textarea "h"
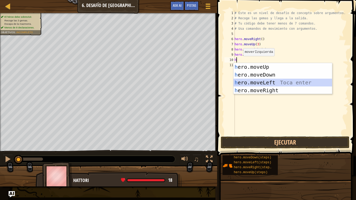
click at [272, 83] on div "h ero.moveUp Toca enter h ero.moveDown Toca enter h ero.moveLeft Toca enter h e…" at bounding box center [282, 86] width 98 height 47
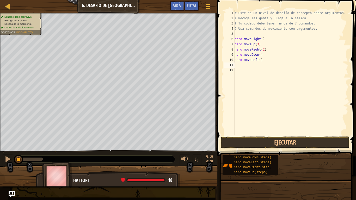
click at [239, 65] on div "# Este es un nivel de desafío de concepto sobre argumentos. # Recoge las gemas …" at bounding box center [290, 77] width 115 height 135
type textarea "h"
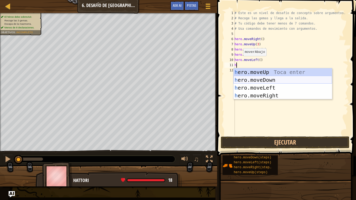
click at [271, 81] on div "h ero.moveUp Toca enter h ero.moveDown Toca enter h ero.moveLeft Toca enter h e…" at bounding box center [282, 91] width 98 height 47
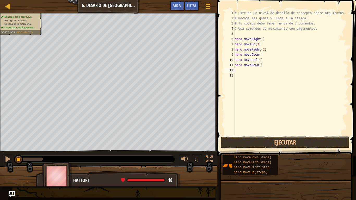
click at [269, 66] on div "# Este es un nivel de desafío de concepto sobre argumentos. # Recoge las gemas …" at bounding box center [290, 77] width 115 height 135
type textarea "hero.moveDown(2)"
click at [253, 70] on div "# Este es un nivel de desafío de concepto sobre argumentos. # Recoge las gemas …" at bounding box center [290, 77] width 115 height 135
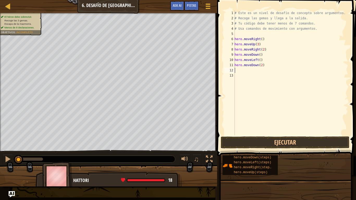
type textarea "h"
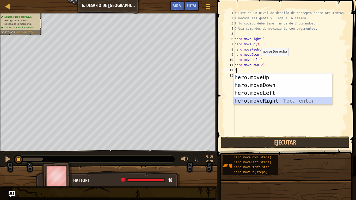
click at [275, 101] on div "h ero.moveUp Toca enter h ero.moveDown Toca enter h ero.moveLeft Toca enter h e…" at bounding box center [282, 96] width 98 height 47
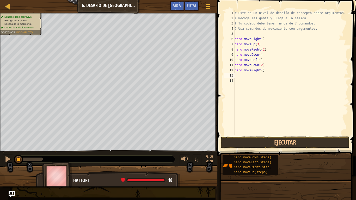
type textarea "h"
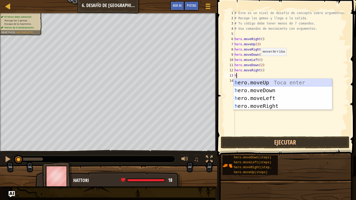
click at [276, 82] on div "h ero.moveUp Toca enter h ero.moveDown Toca enter h ero.moveLeft Toca enter h e…" at bounding box center [282, 102] width 98 height 47
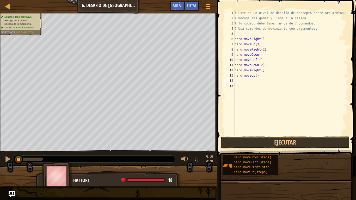
click at [259, 79] on div "# Este es un nivel de desafío de concepto sobre argumentos. # Recoge las gemas …" at bounding box center [290, 77] width 115 height 135
click at [259, 74] on div "# Este es un nivel de desafío de concepto sobre argumentos. # Recoge las gemas …" at bounding box center [290, 77] width 115 height 135
type textarea "hero.moveUp(2)"
click at [244, 80] on div "# Este es un nivel de desafío de concepto sobre argumentos. # Recoge las gemas …" at bounding box center [290, 77] width 115 height 135
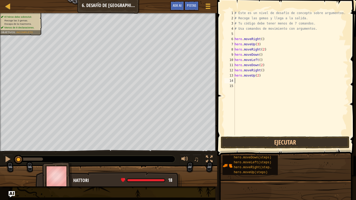
scroll to position [2, 0]
type textarea "h"
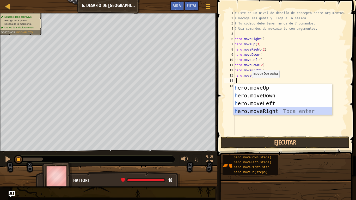
click at [283, 109] on div "h ero.moveUp Toca enter h ero.moveDown Toca enter h ero.moveLeft Toca enter h e…" at bounding box center [282, 107] width 98 height 47
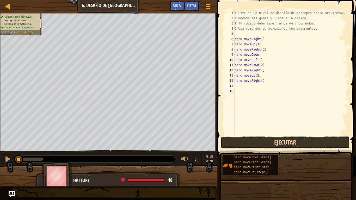
click at [277, 139] on button "Ejecutar" at bounding box center [285, 142] width 129 height 12
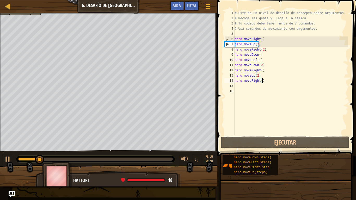
click at [267, 80] on div "# Este es un nivel de desafío de concepto sobre argumentos. # Recoge las gemas …" at bounding box center [290, 77] width 115 height 135
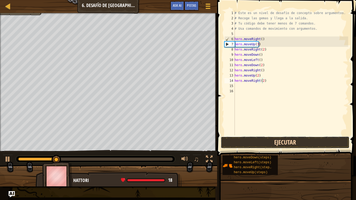
click at [282, 142] on button "Ejecutar" at bounding box center [285, 142] width 129 height 12
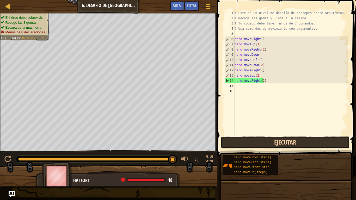
click at [282, 142] on button "Ejecutar" at bounding box center [285, 142] width 129 height 12
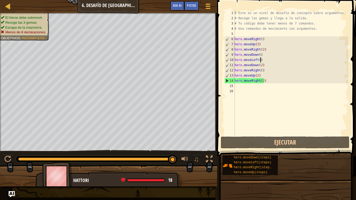
click at [260, 60] on div "# Este es un nivel de desafío de concepto sobre argumentos. # Recoge las gemas …" at bounding box center [290, 77] width 115 height 135
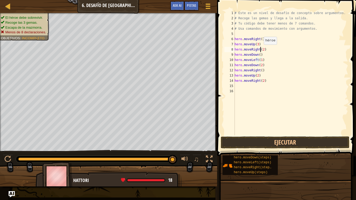
click at [261, 50] on div "# Este es un nivel de desafío de concepto sobre argumentos. # Recoge las gemas …" at bounding box center [290, 77] width 115 height 135
click at [261, 56] on div "# Este es un nivel de desafío de concepto sobre argumentos. # Recoge las gemas …" at bounding box center [290, 77] width 115 height 135
click at [266, 38] on div "# Este es un nivel de desafío de concepto sobre argumentos. # Recoge las gemas …" at bounding box center [290, 77] width 115 height 135
click at [263, 70] on div "# Este es un nivel de desafío de concepto sobre argumentos. # Recoge las gemas …" at bounding box center [290, 77] width 115 height 135
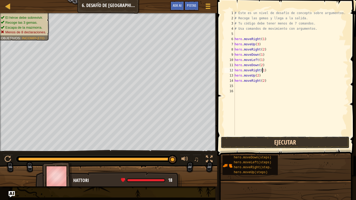
click at [279, 140] on button "Ejecutar" at bounding box center [285, 142] width 129 height 12
type textarea "o"
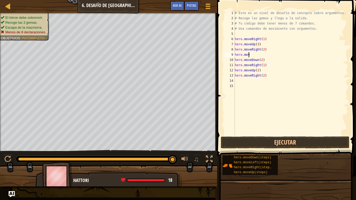
type textarea "h"
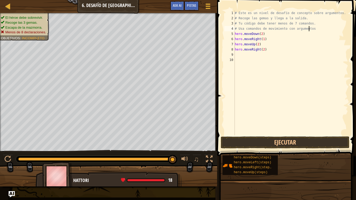
scroll to position [2, 6]
click at [266, 34] on div "# Este es un nivel de desafío de concepto sobre argumentos. # Recoge las gemas …" at bounding box center [291, 77] width 114 height 135
type textarea "h"
type textarea "hero.moveRight(2)"
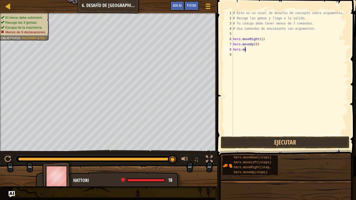
type textarea "h"
type textarea "hero.moveRight(1)"
type textarea "h"
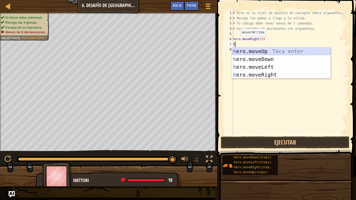
click at [274, 51] on div "h ero.moveUp Toca enter h ero.moveDown Toca enter h ero.moveLeft Toca enter h e…" at bounding box center [281, 70] width 98 height 47
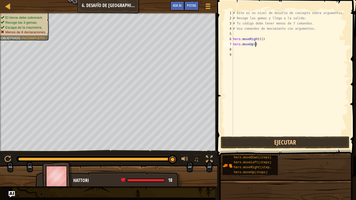
click at [261, 46] on div "# Este es un nivel de desafío de concepto sobre argumentos. # Recoge las gemas …" at bounding box center [290, 77] width 116 height 135
type textarea "hero.moveUp(3)"
click at [248, 50] on div "# Este es un nivel de desafío de concepto sobre argumentos. # Recoge las gemas …" at bounding box center [290, 77] width 116 height 135
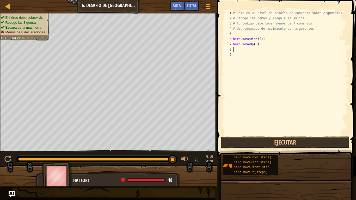
type textarea "h"
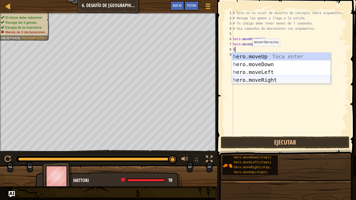
click at [268, 78] on div "h ero.moveUp Toca enter h ero.moveDown Toca enter h ero.moveLeft Toca enter h e…" at bounding box center [281, 76] width 98 height 47
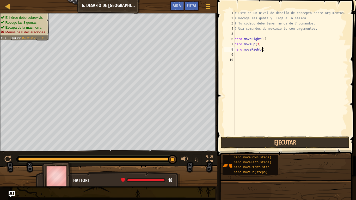
click at [272, 49] on div "# Este es un nivel de desafío de concepto sobre argumentos. # Recoge las gemas …" at bounding box center [290, 77] width 115 height 135
type textarea "hero.moveRight(2)"
click at [244, 56] on div "# Este es un nivel de desafío de concepto sobre argumentos. # Recoge las gemas …" at bounding box center [290, 77] width 115 height 135
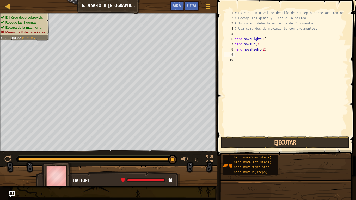
type textarea "h"
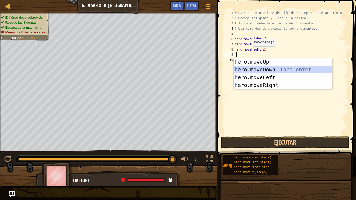
click at [269, 70] on div "h ero.moveUp Toca enter h ero.moveDown Toca enter h ero.moveLeft Toca enter h e…" at bounding box center [282, 81] width 98 height 47
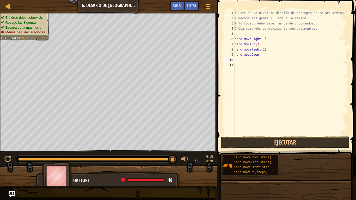
click at [267, 56] on div "# Este es un nivel de desafío de concepto sobre argumentos. # Recoge las gemas …" at bounding box center [290, 77] width 115 height 135
type textarea "hero.moveDown(1)"
click at [252, 63] on div "# Este es un nivel de desafío de concepto sobre argumentos. # Recoge las gemas …" at bounding box center [290, 77] width 115 height 135
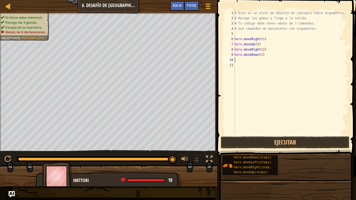
click at [249, 59] on div "# Este es un nivel de desafío de concepto sobre argumentos. # Recoge las gemas …" at bounding box center [290, 77] width 115 height 135
type textarea "h"
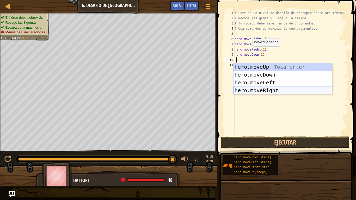
click at [277, 90] on div "h ero.moveUp Toca enter h ero.moveDown Toca enter h ero.moveLeft Toca enter h e…" at bounding box center [282, 86] width 98 height 47
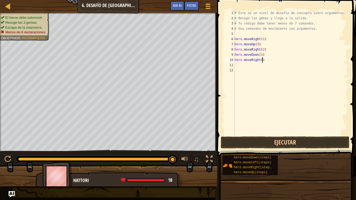
click at [270, 60] on div "# Este es un nivel de desafío de concepto sobre argumentos. # Recoge las gemas …" at bounding box center [290, 77] width 115 height 135
click at [270, 141] on button "Ejecutar" at bounding box center [285, 142] width 129 height 12
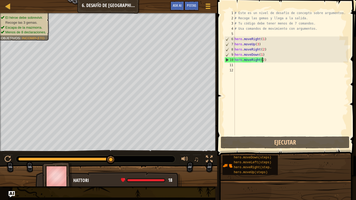
click at [265, 54] on div "# Este es un nivel de desafío de concepto sobre argumentos. # Recoge las gemas …" at bounding box center [290, 77] width 115 height 135
click at [266, 60] on div "# Este es un nivel de desafío de concepto sobre argumentos. # Recoge las gemas …" at bounding box center [290, 77] width 115 height 135
type textarea "hero.moveRight(2)"
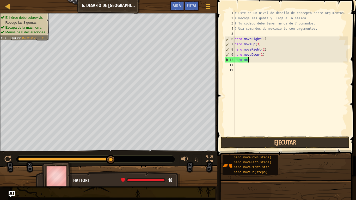
type textarea "h"
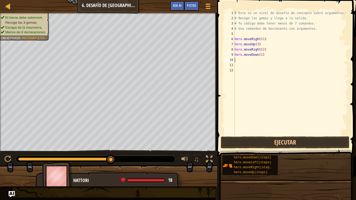
type textarea "h"
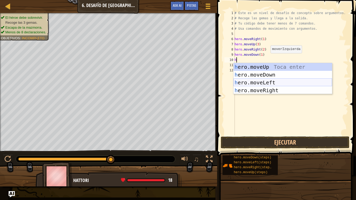
click at [269, 81] on div "h ero.moveUp Toca enter h ero.moveDown Toca enter h ero.moveLeft Toca enter h e…" at bounding box center [282, 86] width 98 height 47
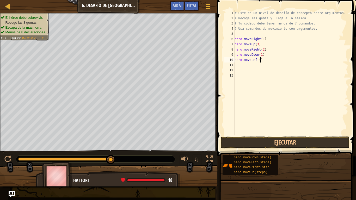
click at [263, 60] on div "# Este es un nivel de desafío de concepto sobre argumentos. # Recoge las gemas …" at bounding box center [290, 77] width 115 height 135
type textarea "hero.moveLeft(1)"
click at [244, 61] on div "# Este es un nivel de desafío de concepto sobre argumentos. # Recoge las gemas …" at bounding box center [290, 77] width 115 height 135
click at [244, 64] on div "# Este es un nivel de desafío de concepto sobre argumentos. # Recoge las gemas …" at bounding box center [290, 77] width 115 height 135
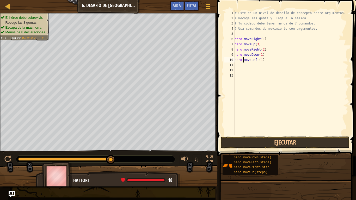
scroll to position [2, 0]
type textarea "h"
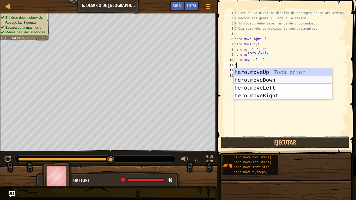
click at [269, 80] on div "h ero.moveUp Toca enter h ero.moveDown Toca enter h ero.moveLeft Toca enter h e…" at bounding box center [282, 91] width 98 height 47
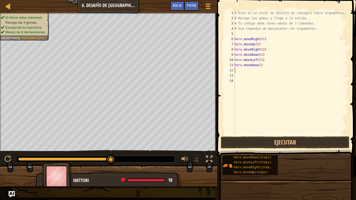
click at [262, 66] on div "# Este es un nivel de desafío de concepto sobre argumentos. # Recoge las gemas …" at bounding box center [290, 77] width 115 height 135
type textarea "hero.moveDown(2)"
click at [243, 71] on div "# Este es un nivel de desafío de concepto sobre argumentos. # Recoge las gemas …" at bounding box center [290, 77] width 115 height 135
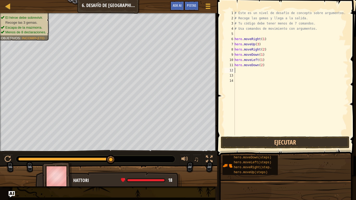
type textarea "h"
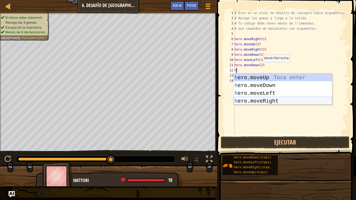
click at [282, 98] on div "h ero.moveUp Toca enter h ero.moveDown Toca enter h ero.moveLeft Toca enter h e…" at bounding box center [282, 96] width 98 height 47
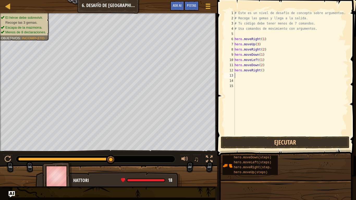
click at [270, 71] on div "# Este es un nivel de desafío de concepto sobre argumentos. # Recoge las gemas …" at bounding box center [290, 77] width 115 height 135
type textarea "hero.moveRight(1)"
click at [241, 74] on div "# Este es un nivel de desafío de concepto sobre argumentos. # Recoge las gemas …" at bounding box center [290, 77] width 115 height 135
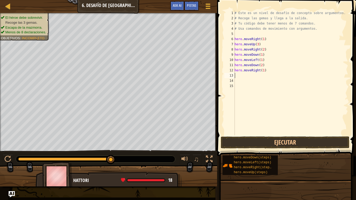
type textarea "h"
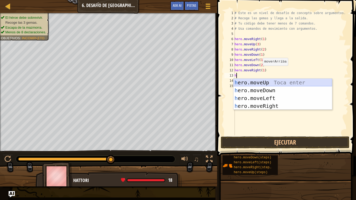
click at [280, 81] on div "h ero.moveUp Toca enter h ero.moveDown Toca enter h ero.moveLeft Toca enter h e…" at bounding box center [282, 102] width 98 height 47
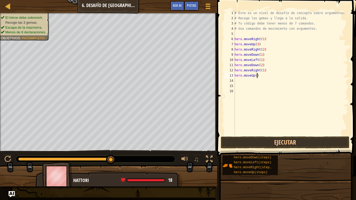
click at [261, 75] on div "# Este es un nivel de desafío de concepto sobre argumentos. # Recoge las gemas …" at bounding box center [290, 77] width 115 height 135
click at [250, 144] on button "Ejecutar" at bounding box center [285, 142] width 129 height 12
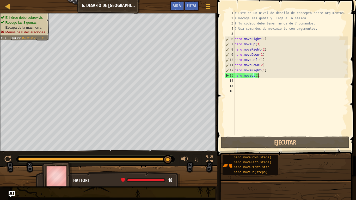
click at [262, 76] on div "# Este es un nivel de desafío de concepto sobre argumentos. # Recoge las gemas …" at bounding box center [290, 77] width 115 height 135
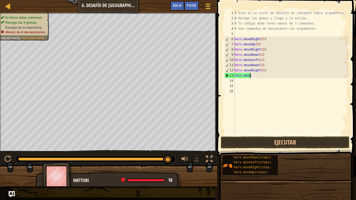
scroll to position [2, 0]
type textarea "h"
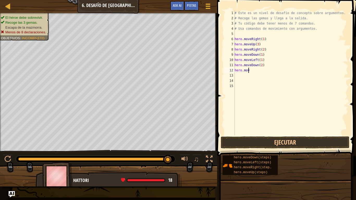
type textarea "h"
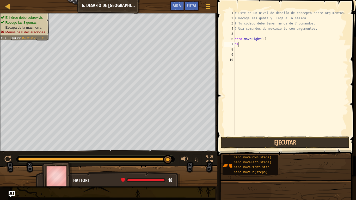
type textarea "h"
type textarea "hero.nose"
click at [234, 38] on div "# Este es un nivel de desafío de concepto sobre argumentos. # Recoge las gemas …" at bounding box center [290, 77] width 116 height 135
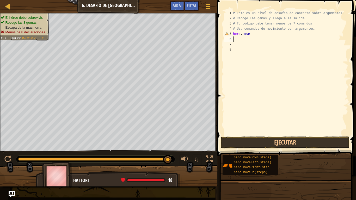
scroll to position [2, 0]
click at [206, 157] on div at bounding box center [209, 159] width 7 height 7
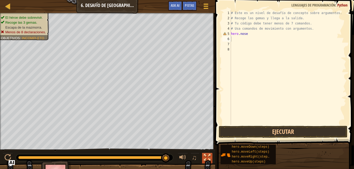
click at [207, 158] on div at bounding box center [207, 157] width 7 height 7
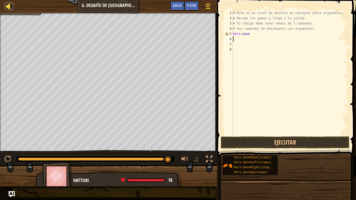
click at [10, 4] on div at bounding box center [8, 6] width 7 height 7
select select "es-419"
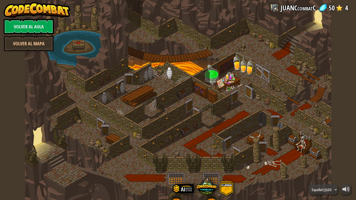
select select "es-419"
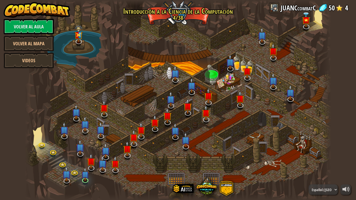
select select "es-419"
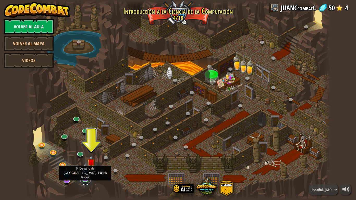
click at [85, 169] on link at bounding box center [85, 180] width 10 height 10
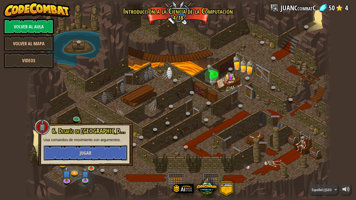
click at [101, 152] on button "Jugar" at bounding box center [85, 153] width 84 height 16
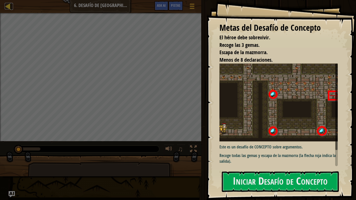
click at [11, 5] on link "Mapa" at bounding box center [11, 6] width 3 height 7
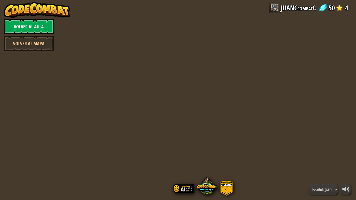
select select "es-419"
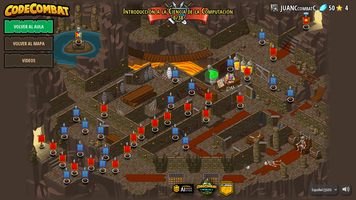
select select "es-419"
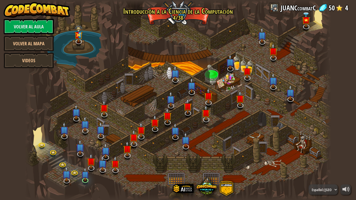
select select "es-419"
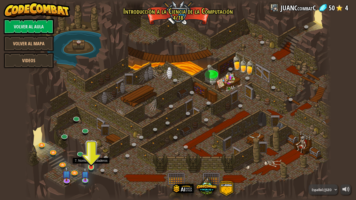
click at [93, 166] on img at bounding box center [91, 159] width 8 height 18
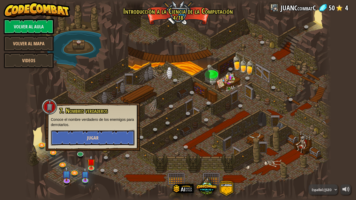
click at [107, 138] on button "Jugar" at bounding box center [93, 138] width 84 height 16
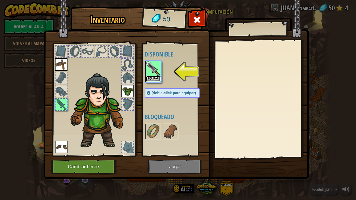
click at [153, 76] on button "Equipar" at bounding box center [153, 78] width 15 height 5
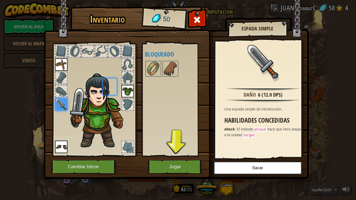
click at [153, 76] on div at bounding box center [153, 69] width 16 height 16
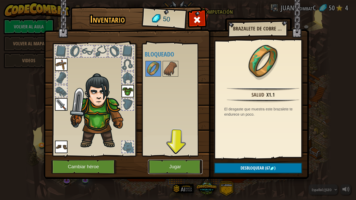
click at [178, 169] on button "Jugar" at bounding box center [175, 167] width 54 height 14
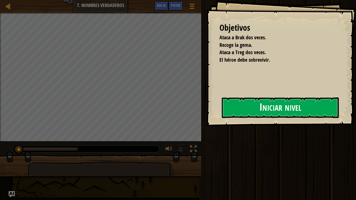
click at [254, 99] on button "Iniciar nivel" at bounding box center [280, 107] width 117 height 21
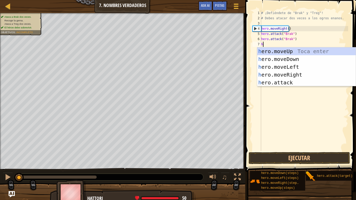
scroll to position [2, 0]
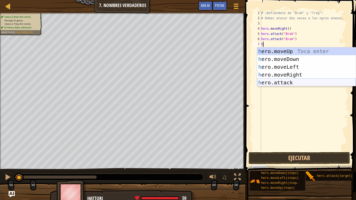
click at [290, 82] on div "h ero.moveUp Toca enter h ero.moveDown Toca enter h ero.moveLeft Toca enter h e…" at bounding box center [306, 74] width 98 height 55
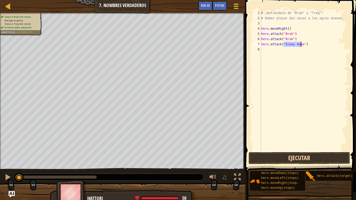
type textarea "hero.attack("Enemy Name")"
click at [299, 158] on button "Ejecutar" at bounding box center [298, 158] width 101 height 12
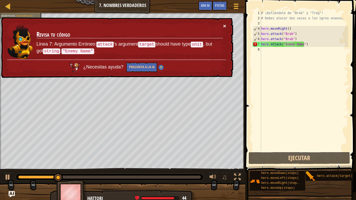
click at [224, 25] on button "×" at bounding box center [224, 25] width 3 height 5
click at [275, 50] on div "# ¡Defiéndete de "Brak" y "Treg"! # Debes atacar dos veces a los ogros enanos. …" at bounding box center [304, 85] width 88 height 151
click at [224, 23] on button "×" at bounding box center [224, 25] width 3 height 5
click at [312, 45] on div "# ¡Defiéndete de "Brak" y "Treg"! # Debes atacar dos veces a los ogros enanos. …" at bounding box center [304, 85] width 88 height 151
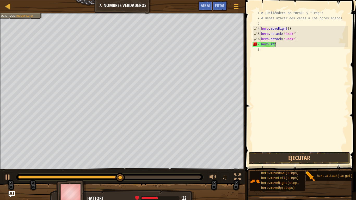
type textarea "h"
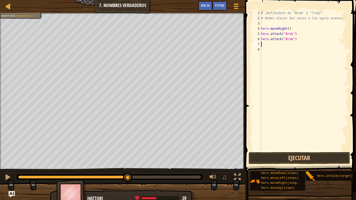
type textarea "j"
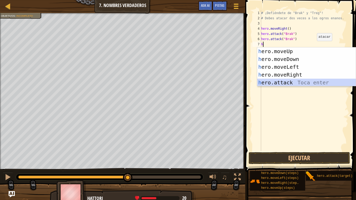
click at [300, 85] on div "h ero.moveUp Toca enter h ero.moveDown Toca enter h ero.moveLeft Toca enter h e…" at bounding box center [306, 74] width 98 height 55
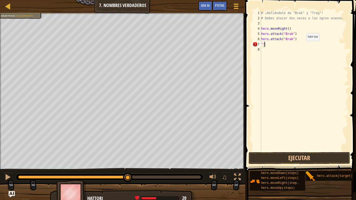
type textarea """
type textarea "h"
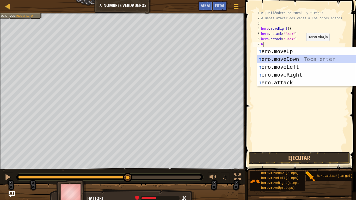
click at [326, 59] on div "h ero.moveUp Toca enter h ero.moveDown Toca enter h ero.moveLeft Toca enter h e…" at bounding box center [306, 74] width 98 height 55
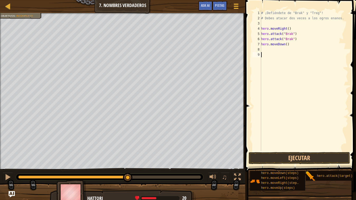
click at [276, 53] on div "# ¡Defiéndete de "Brak" y "Treg"! # Debes atacar dos veces a los ogros enanos. …" at bounding box center [304, 85] width 88 height 151
click at [270, 49] on div "# ¡Defiéndete de "Brak" y "Treg"! # Debes atacar dos veces a los ogros enanos. …" at bounding box center [304, 85] width 88 height 151
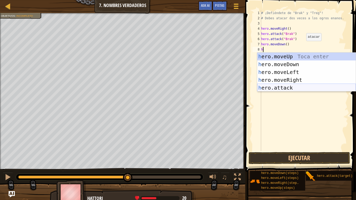
click at [292, 85] on div "h ero.moveUp Toca enter h ero.moveDown Toca enter h ero.moveLeft Toca enter h e…" at bounding box center [306, 80] width 98 height 55
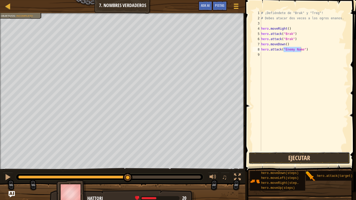
click at [290, 158] on button "Ejecutar" at bounding box center [298, 158] width 101 height 12
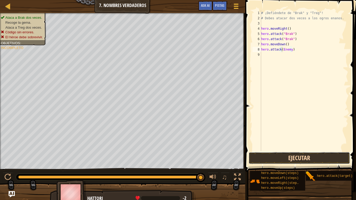
click at [314, 155] on button "Ejecutar" at bounding box center [298, 158] width 101 height 12
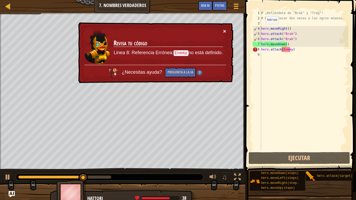
click at [226, 30] on button "×" at bounding box center [224, 30] width 3 height 5
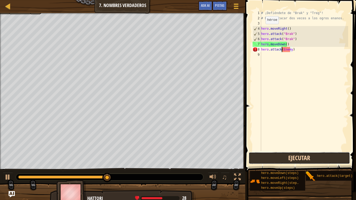
click at [278, 159] on button "Ejecutar" at bounding box center [298, 158] width 101 height 12
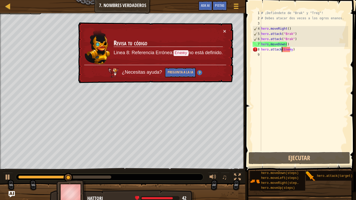
click at [222, 32] on td "Revisa tu código Linea 8: Referencia Errónea: Enemy no está definido." at bounding box center [168, 46] width 110 height 36
click at [224, 30] on button "×" at bounding box center [224, 30] width 3 height 5
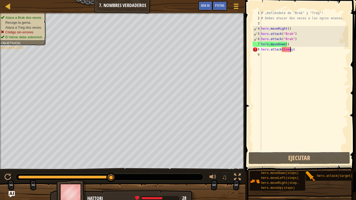
click at [289, 49] on div "# ¡Defiéndete de "Brak" y "Treg"! # Debes atacar dos veces a los ogros enanos. …" at bounding box center [304, 85] width 88 height 151
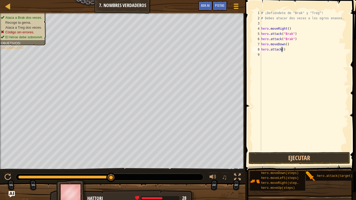
scroll to position [2, 2]
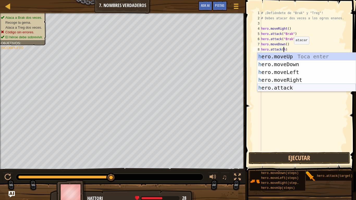
click at [301, 88] on div "h ero.moveUp Toca enter h ero.moveDown Toca enter h ero.moveLeft Toca enter h e…" at bounding box center [306, 80] width 98 height 55
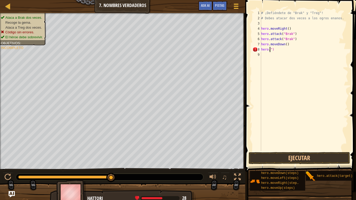
scroll to position [2, 0]
type textarea """
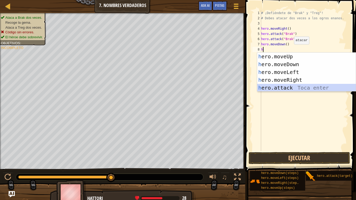
click at [292, 87] on div "h ero.moveUp Toca enter h ero.moveDown Toca enter h ero.moveLeft Toca enter h e…" at bounding box center [306, 80] width 98 height 55
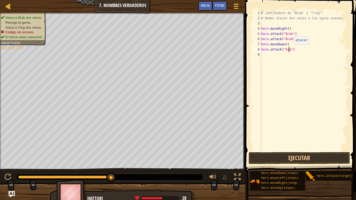
scroll to position [2, 2]
click at [305, 154] on button "Ejecutar" at bounding box center [298, 158] width 101 height 12
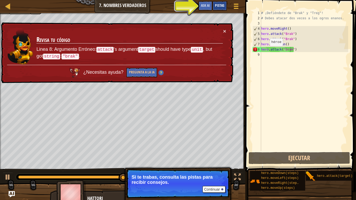
click at [219, 8] on span "Pistas" at bounding box center [219, 5] width 9 height 5
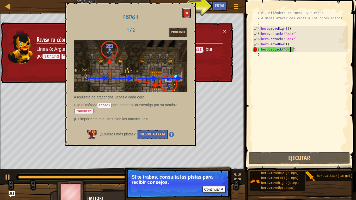
click at [188, 14] on span at bounding box center [187, 13] width 4 height 4
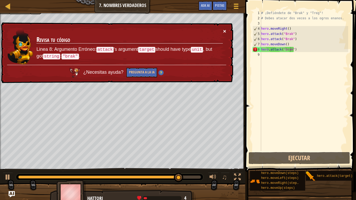
click at [226, 29] on button "×" at bounding box center [224, 30] width 3 height 5
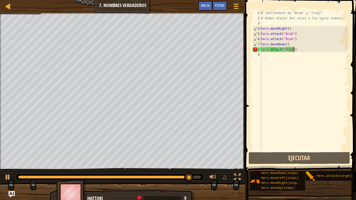
click at [298, 51] on div "# ¡Defiéndete de "Brak" y "Treg"! # Debes atacar dos veces a los ogros enanos. …" at bounding box center [304, 85] width 88 height 151
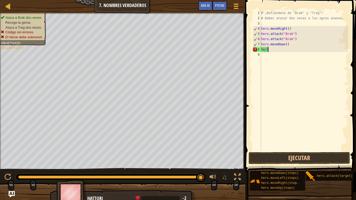
scroll to position [2, 0]
type textarea "h"
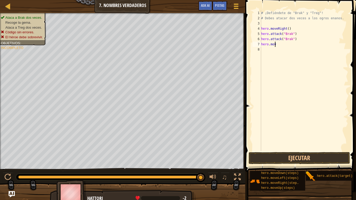
type textarea "h"
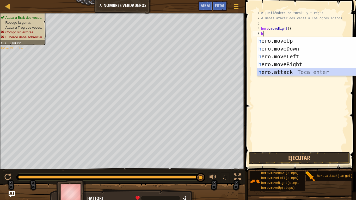
click at [282, 73] on div "h ero.moveUp Toca enter h ero.moveDown Toca enter h ero.moveLeft Toca enter h e…" at bounding box center [306, 64] width 98 height 55
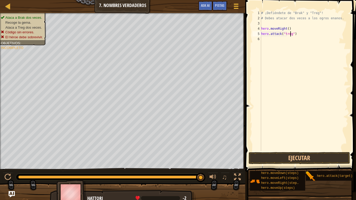
scroll to position [2, 2]
click at [300, 156] on button "Ejecutar" at bounding box center [298, 158] width 101 height 12
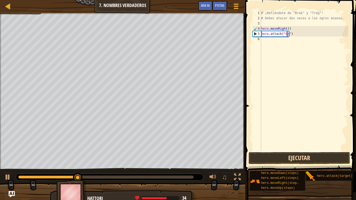
scroll to position [2, 2]
type textarea "hero.attack("brak")"
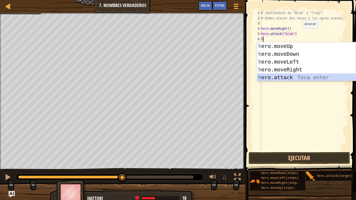
click at [309, 78] on div "h ero.moveUp Toca enter h ero.moveDown Toca enter h ero.moveLeft Toca enter h e…" at bounding box center [306, 69] width 98 height 55
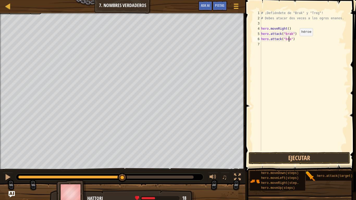
scroll to position [2, 2]
click at [315, 162] on button "Ejecutar" at bounding box center [298, 158] width 101 height 12
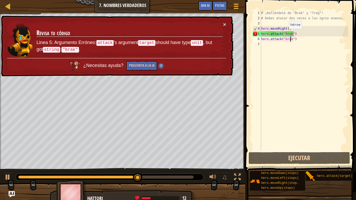
click at [284, 34] on div "# ¡Defiéndete de "Brak" y "Treg"! # Debes atacar dos veces a los ogros enanos. …" at bounding box center [304, 85] width 88 height 151
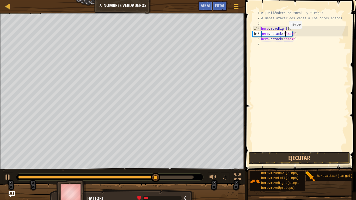
scroll to position [2, 2]
click at [284, 40] on div "# ¡Defiéndete de "Brak" y "Treg"! # Debes atacar dos veces a los ogros enanos. …" at bounding box center [304, 85] width 88 height 151
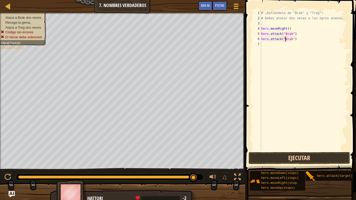
type textarea "hero.attack("Brak")"
click at [332, 159] on button "Ejecutar" at bounding box center [298, 158] width 101 height 12
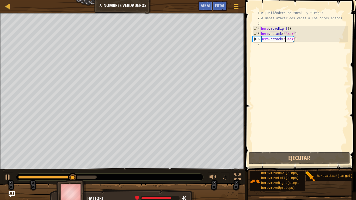
click at [267, 43] on div "# ¡Defiéndete de "Brak" y "Treg"! # Debes atacar dos veces a los ogros enanos. …" at bounding box center [304, 85] width 88 height 151
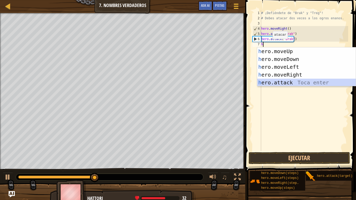
click at [291, 81] on div "h ero.moveUp Toca enter h ero.moveDown Toca enter h ero.moveLeft Toca enter h e…" at bounding box center [306, 74] width 98 height 55
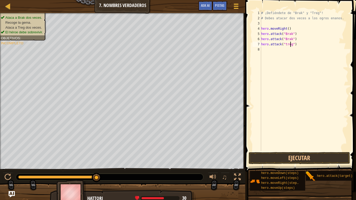
scroll to position [2, 2]
click at [285, 44] on div "# ¡Defiéndete de "Brak" y "Treg"! # Debes atacar dos veces a los ogros enanos. …" at bounding box center [304, 85] width 88 height 151
type textarea "hero.attack("Treg")"
click at [307, 154] on button "Ejecutar" at bounding box center [298, 158] width 101 height 12
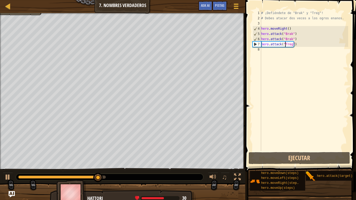
click at [272, 52] on div "# ¡Defiéndete de "Brak" y "Treg"! # Debes atacar dos veces a los ogros enanos. …" at bounding box center [304, 85] width 88 height 151
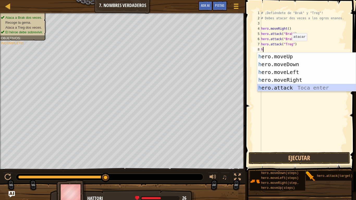
click at [287, 88] on div "h ero.moveUp Toca enter h ero.moveDown Toca enter h ero.moveLeft Toca enter h e…" at bounding box center [306, 80] width 98 height 55
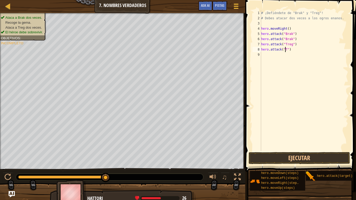
scroll to position [2, 2]
type textarea "hero.attack("Treg")"
click at [283, 54] on div "# ¡Defiéndete de "Brak" y "Treg"! # Debes atacar dos veces a los ogros enanos. …" at bounding box center [304, 85] width 88 height 151
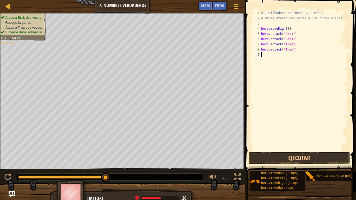
type textarea "h"
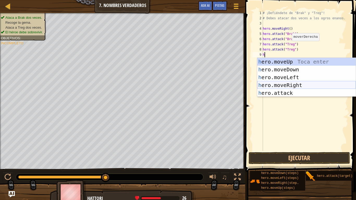
click at [305, 86] on div "h ero.moveUp Toca enter h ero.moveDown Toca enter h ero.moveLeft Toca enter h e…" at bounding box center [306, 85] width 98 height 55
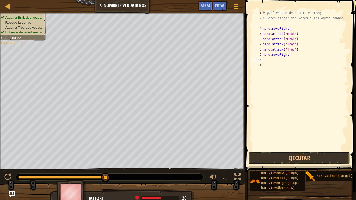
click at [296, 54] on div "# ¡Defiéndete de "Brak" y "Treg"! # Debes atacar dos veces a los ogros enanos. …" at bounding box center [304, 85] width 86 height 151
type textarea "hero.moveRight(3)"
click at [290, 152] on button "Ejecutar" at bounding box center [298, 158] width 101 height 12
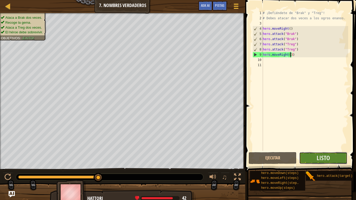
click at [311, 163] on button "Listo" at bounding box center [323, 158] width 48 height 12
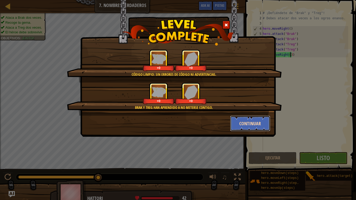
click at [250, 121] on button "Continuar" at bounding box center [250, 124] width 40 height 16
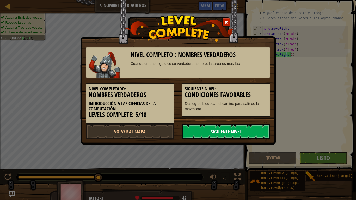
click at [218, 132] on link "Siguiente Nivel" at bounding box center [226, 132] width 88 height 16
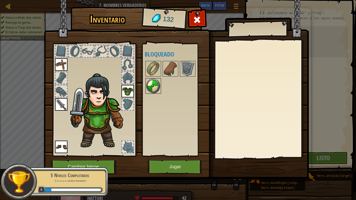
click at [155, 82] on img at bounding box center [153, 86] width 15 height 15
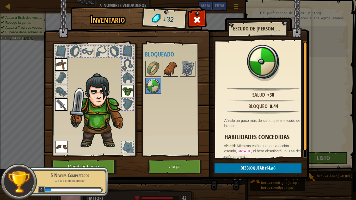
click at [172, 72] on img at bounding box center [170, 68] width 15 height 15
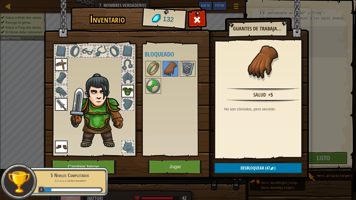
click at [183, 67] on img at bounding box center [187, 68] width 15 height 15
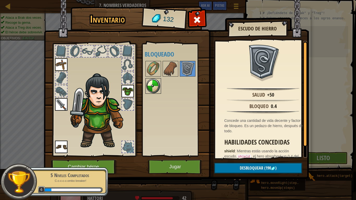
click at [148, 86] on img at bounding box center [153, 86] width 15 height 15
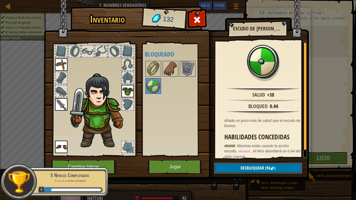
click at [250, 167] on span "Desbloquear" at bounding box center [251, 168] width 23 height 6
click at [250, 167] on button "Confirmar" at bounding box center [258, 168] width 88 height 11
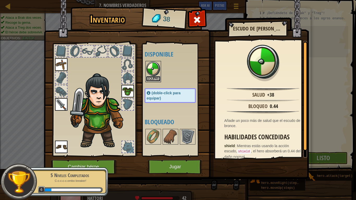
click at [152, 81] on button "Equipar" at bounding box center [153, 78] width 15 height 5
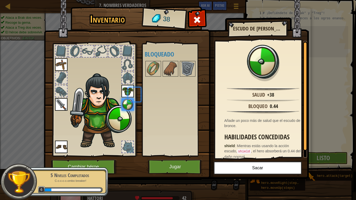
click at [152, 81] on div "Disponible [GEOGRAPHIC_DATA] [GEOGRAPHIC_DATA] [GEOGRAPHIC_DATA] [GEOGRAPHIC_DA…" at bounding box center [175, 100] width 61 height 109
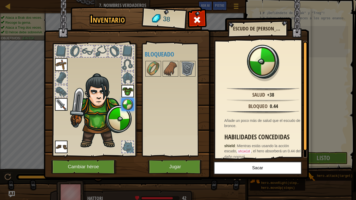
click at [128, 78] on div at bounding box center [127, 77] width 11 height 11
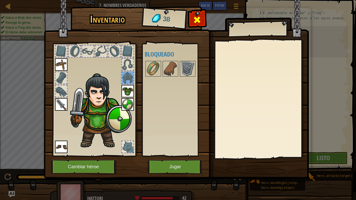
click at [195, 20] on span at bounding box center [197, 20] width 8 height 8
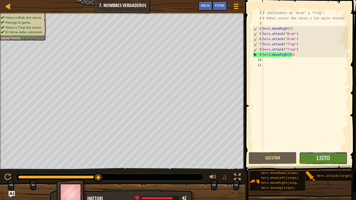
click at [316, 159] on button "Listo" at bounding box center [323, 158] width 48 height 12
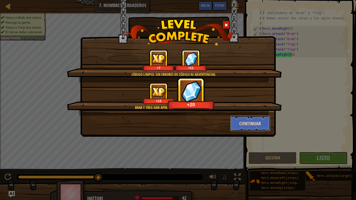
click at [244, 118] on button "Continuar" at bounding box center [250, 124] width 40 height 16
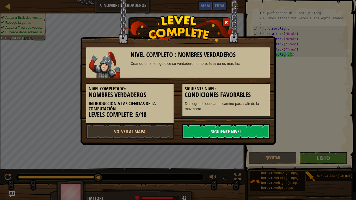
click at [244, 129] on link "Siguiente Nivel" at bounding box center [226, 132] width 88 height 16
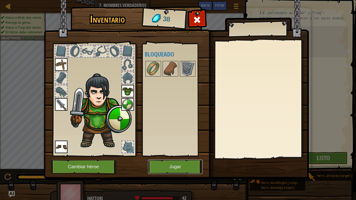
click at [189, 163] on button "Jugar" at bounding box center [175, 167] width 54 height 14
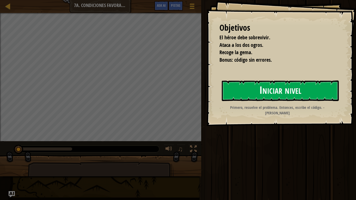
click at [262, 85] on button "Iniciar nivel" at bounding box center [280, 90] width 117 height 21
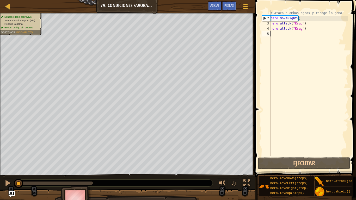
click at [278, 35] on div "# Ataca a ambos ogros y recoge la gema. hero . moveRight ( ) hero . attack ( "K…" at bounding box center [308, 88] width 79 height 156
type textarea "h"
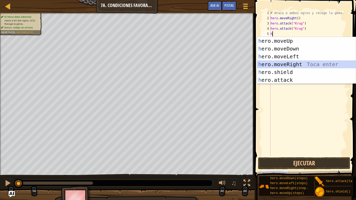
click at [306, 64] on div "h ero.moveUp Toca enter h ero.moveDown Toca enter h ero.moveLeft Toca enter h e…" at bounding box center [306, 68] width 98 height 63
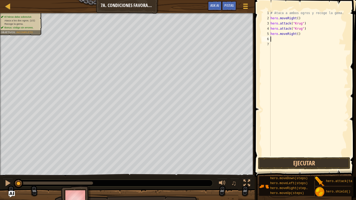
type textarea "h"
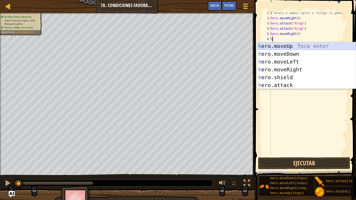
click at [299, 47] on div "h ero.moveUp Toca enter h ero.moveDown Toca enter h ero.moveLeft Toca enter h e…" at bounding box center [306, 73] width 98 height 63
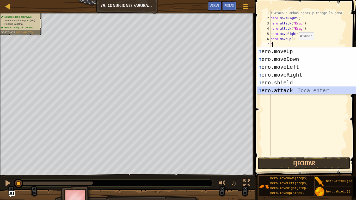
click at [292, 89] on div "h ero.moveUp Toca enter h ero.moveDown Toca enter h ero.moveLeft Toca enter h e…" at bounding box center [306, 78] width 98 height 63
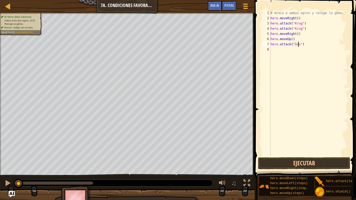
scroll to position [2, 2]
type textarea "hero.attack("Grump")"
click at [304, 161] on button "Ejecutar" at bounding box center [304, 163] width 92 height 12
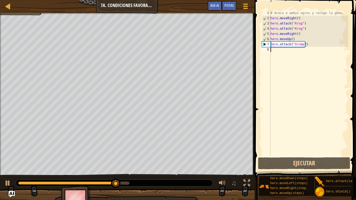
click at [273, 52] on div "# Ataca a ambos ogros y recoge la gema. hero . moveRight ( ) hero . attack ( "[…" at bounding box center [308, 88] width 79 height 156
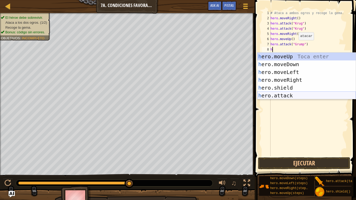
click at [296, 94] on div "h ero.moveUp Toca enter h ero.moveDown Toca enter h ero.moveLeft Toca enter h e…" at bounding box center [306, 84] width 98 height 63
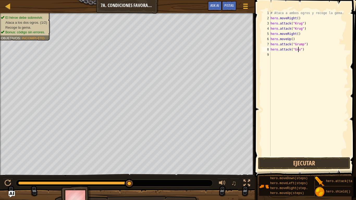
scroll to position [2, 2]
type textarea "hero.attack("Grump")"
click at [292, 161] on button "Ejecutar" at bounding box center [304, 163] width 92 height 12
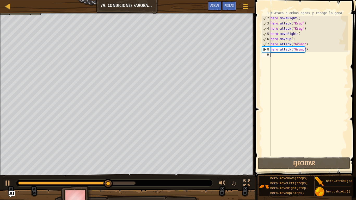
click at [287, 58] on div "# Ataca a ambos ogros y recoge la gema. hero . moveRight ( ) hero . attack ( "[…" at bounding box center [308, 88] width 79 height 156
type textarea "h"
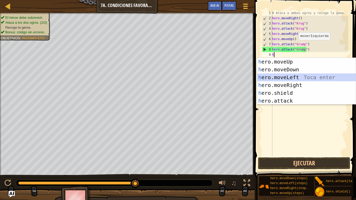
click at [297, 75] on div "h ero.moveUp Toca enter h ero.moveDown Toca enter h ero.moveLeft Toca enter h e…" at bounding box center [306, 89] width 98 height 63
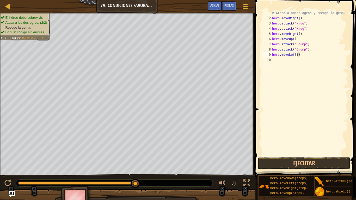
click at [304, 53] on div "# Ataca a ambos ogros y recoge la gema. hero . moveRight ( ) hero . attack ( "[…" at bounding box center [309, 88] width 77 height 156
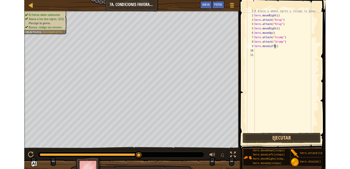
scroll to position [2, 2]
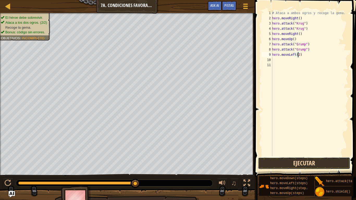
click at [280, 165] on button "Ejecutar" at bounding box center [304, 163] width 92 height 12
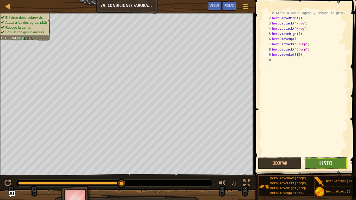
type textarea "hero.moveLeft(3)"
click at [328, 169] on button "Listo" at bounding box center [325, 163] width 43 height 12
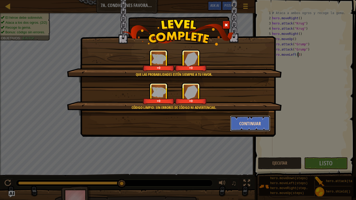
click at [255, 125] on button "Continuar" at bounding box center [250, 124] width 40 height 16
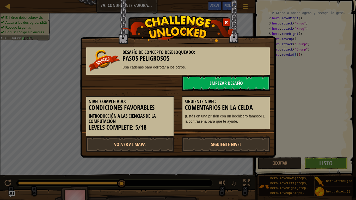
click at [246, 124] on div "Siguiente Nivel: Comentarios en la celda ¡Estás en una prisión con un hechicero…" at bounding box center [226, 113] width 88 height 34
click at [225, 150] on link "Siguiente Nivel" at bounding box center [226, 144] width 88 height 16
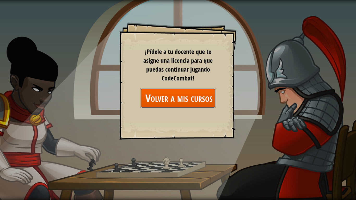
click at [185, 105] on link "Volver a mis cursos" at bounding box center [178, 98] width 76 height 20
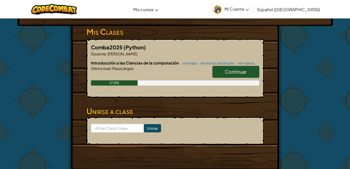
scroll to position [84, 0]
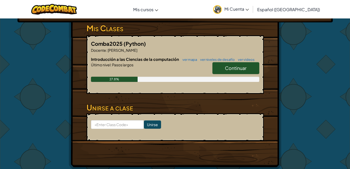
click at [251, 66] on link "Continuar" at bounding box center [235, 68] width 47 height 12
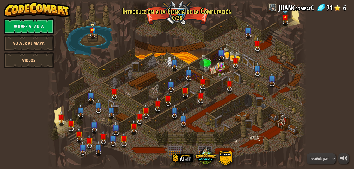
select select "es-419"
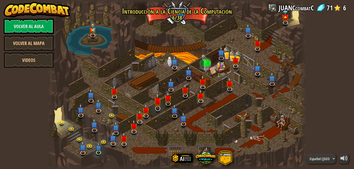
select select "es-419"
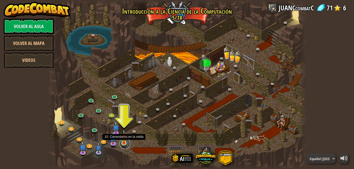
click at [122, 144] on link at bounding box center [125, 144] width 10 height 10
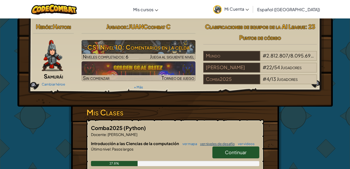
click at [206, 142] on link "ver niveles de desafío" at bounding box center [215, 144] width 37 height 4
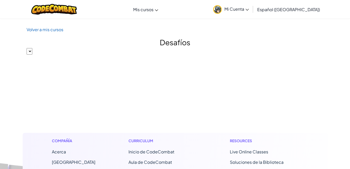
select select "560f1a9f22961295f9427742"
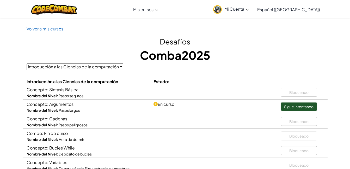
scroll to position [2, 0]
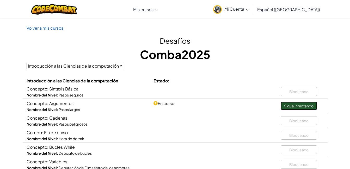
click at [306, 103] on link "Sigue Intentando" at bounding box center [299, 106] width 36 height 8
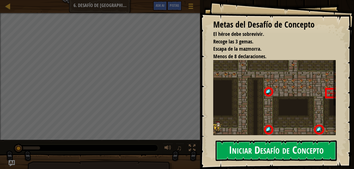
click at [259, 152] on button "Iniciar Desafío de Concepto" at bounding box center [275, 151] width 121 height 21
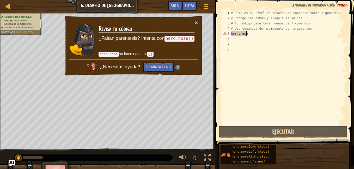
click at [264, 34] on div "# Este es un nivel de desafío de concepto sobre argumentos. # Recoge las gemas …" at bounding box center [288, 72] width 116 height 125
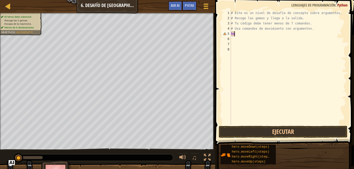
type textarea "h"
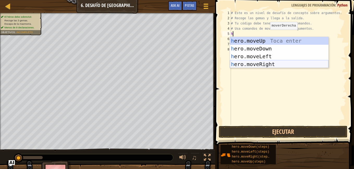
click at [263, 62] on div "h ero.moveUp Toca enter h ero.moveDown Toca enter h ero.moveLeft Toca enter h e…" at bounding box center [279, 60] width 98 height 47
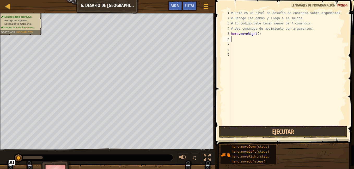
click at [264, 33] on div "# Este es un nivel de desafío de concepto sobre argumentos. # Recoge las gemas …" at bounding box center [288, 72] width 116 height 125
type textarea "h"
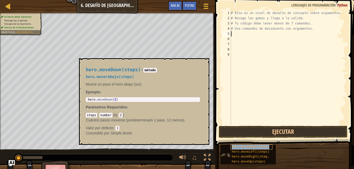
click at [264, 148] on span "hero.moveDown(steps)" at bounding box center [251, 147] width 38 height 4
type textarea "hero.moveDown(2)"
click at [113, 100] on div "hero . moveDown ( 2 )" at bounding box center [143, 103] width 112 height 11
click at [245, 146] on span "hero.moveDown(steps)" at bounding box center [251, 147] width 38 height 4
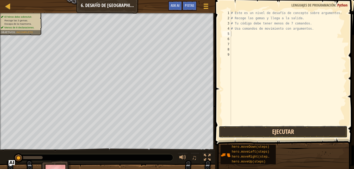
click at [256, 129] on button "Ejecutar" at bounding box center [283, 132] width 129 height 12
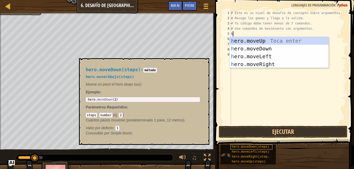
type textarea "h"
click at [260, 147] on span "hero.moveDown(steps)" at bounding box center [251, 147] width 38 height 4
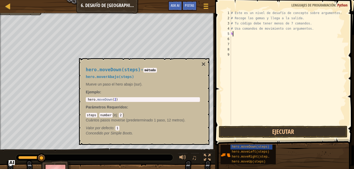
type textarea "hero.moveDown(2)"
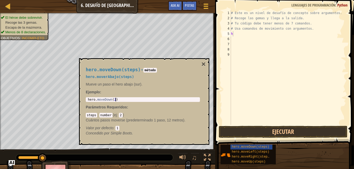
click at [118, 101] on div "hero . moveDown ( 2 )" at bounding box center [143, 103] width 112 height 11
click at [119, 99] on div "hero . moveDown ( 2 )" at bounding box center [143, 103] width 112 height 11
click at [244, 35] on div "# Este es un nivel de desafío de concepto sobre argumentos. # Recoge las gemas …" at bounding box center [288, 72] width 116 height 125
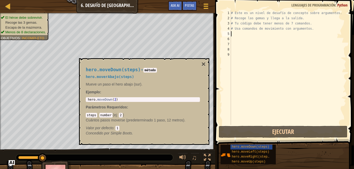
type textarea "h"
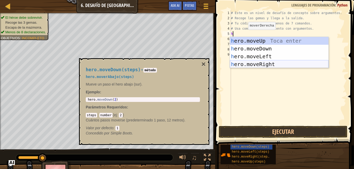
click at [274, 66] on div "h ero.moveUp Toca enter h ero.moveDown Toca enter h ero.moveLeft Toca enter h e…" at bounding box center [279, 60] width 98 height 47
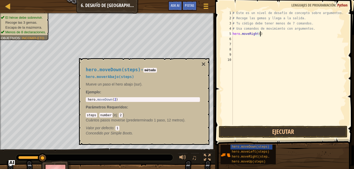
click at [266, 35] on div "# Este es un nivel de desafío de concepto sobre argumentos. # Recoge las gemas …" at bounding box center [288, 72] width 115 height 125
type textarea "h"
click at [104, 117] on code "number" at bounding box center [105, 115] width 13 height 5
click at [120, 114] on code "2" at bounding box center [121, 115] width 4 height 5
click at [148, 71] on code "método" at bounding box center [149, 70] width 13 height 5
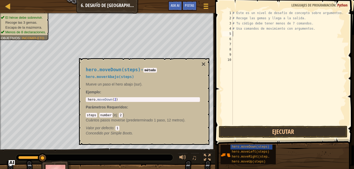
click at [241, 34] on div "# Este es un nivel de desafío de concepto sobre argumentos. # Recoge las gemas …" at bounding box center [288, 72] width 115 height 125
type textarea "h"
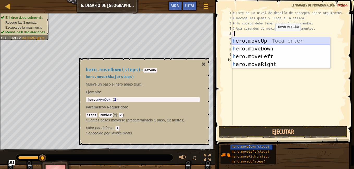
click at [272, 39] on div "h ero.moveUp Toca enter h ero.moveDown Toca enter h ero.moveLeft Toca enter h e…" at bounding box center [280, 60] width 98 height 47
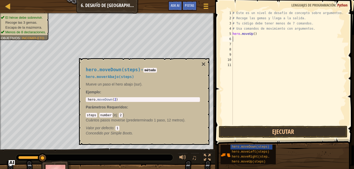
click at [257, 34] on div "# Este es un nivel de desafío de concepto sobre argumentos. # Recoge las gemas …" at bounding box center [288, 72] width 115 height 125
type textarea "h"
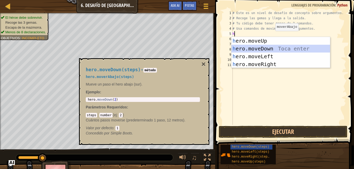
click at [266, 46] on div "h ero.moveUp Toca enter h ero.moveDown Toca enter h ero.moveLeft Toca enter h e…" at bounding box center [280, 60] width 98 height 47
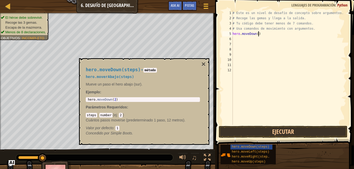
click at [263, 34] on div "# Este es un nivel de desafío de concepto sobre argumentos. # Recoge las gemas …" at bounding box center [288, 72] width 115 height 125
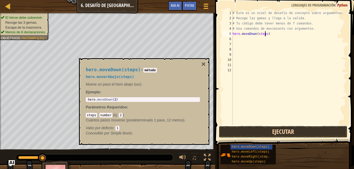
click at [290, 130] on button "Ejecutar" at bounding box center [283, 132] width 129 height 12
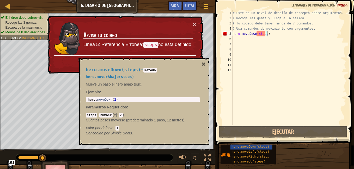
click at [273, 36] on div "# Este es un nivel de desafío de concepto sobre argumentos. # Recoge las gemas …" at bounding box center [288, 72] width 115 height 125
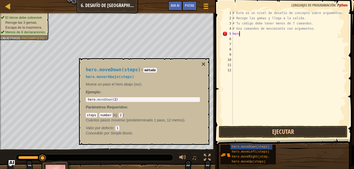
scroll to position [2, 0]
type textarea "h"
click at [273, 36] on div "# Este es un nivel de desafío de concepto sobre argumentos. # Recoge las gemas …" at bounding box center [288, 72] width 115 height 125
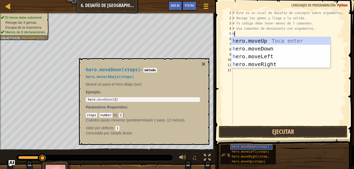
type textarea "h"
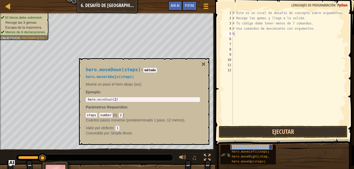
click at [267, 147] on div "hero.moveDown(steps)" at bounding box center [251, 147] width 42 height 5
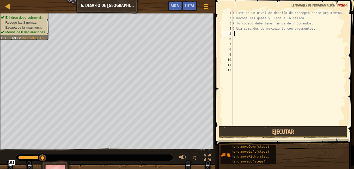
click at [274, 33] on div "# Este es un nivel de desafío de concepto sobre argumentos. # Recoge las gemas …" at bounding box center [288, 72] width 115 height 125
type textarea "h"
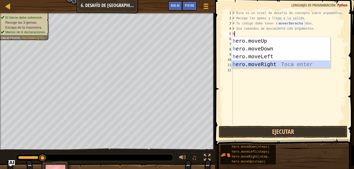
click at [275, 61] on div "h ero.moveUp Toca enter h ero.moveDown Toca enter h ero.moveLeft Toca enter h e…" at bounding box center [280, 60] width 98 height 47
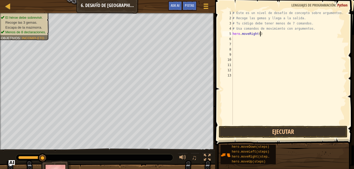
click at [265, 34] on div "# Este es un nivel de desafío de concepto sobre argumentos. # Recoge las gemas …" at bounding box center [288, 72] width 115 height 125
type textarea "hero.moveRight(1)"
click at [236, 40] on div "# Este es un nivel de desafío de concepto sobre argumentos. # Recoge las gemas …" at bounding box center [288, 72] width 115 height 125
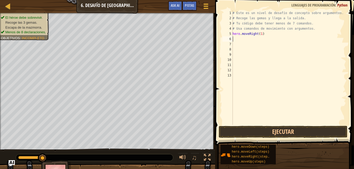
type textarea "h"
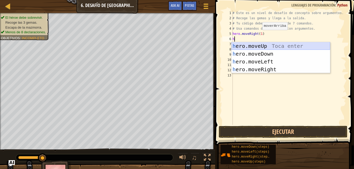
drag, startPoint x: 278, startPoint y: 45, endPoint x: 284, endPoint y: 46, distance: 6.0
click at [284, 46] on div "h ero.moveUp Toca enter h ero.moveDown Toca enter h ero.moveLeft Toca enter h e…" at bounding box center [280, 65] width 98 height 47
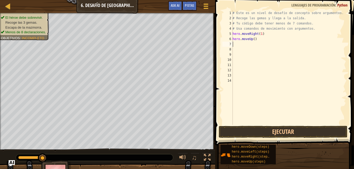
click at [257, 40] on div "# Este es un nivel de desafío de concepto sobre argumentos. # Recoge las gemas …" at bounding box center [288, 72] width 115 height 125
click at [265, 41] on div "# Este es un nivel de desafío de concepto sobre argumentos. # Recoge las gemas …" at bounding box center [288, 72] width 115 height 125
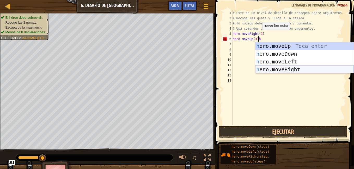
click at [293, 70] on div "h ero.moveUp Toca enter h ero.moveDown Toca enter h ero.moveLeft Toca enter h e…" at bounding box center [304, 65] width 98 height 47
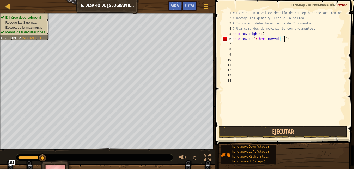
click at [292, 37] on div "# Este es un nivel de desafío de concepto sobre argumentos. # Recoge las gemas …" at bounding box center [288, 72] width 115 height 125
click at [297, 131] on button "Ejecutar" at bounding box center [283, 132] width 129 height 12
type textarea "hero.moveUp(3)"
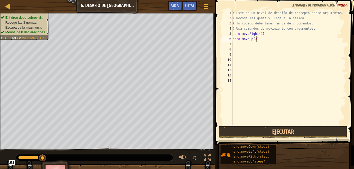
click at [235, 42] on div "# Este es un nivel de desafío de concepto sobre argumentos. # Recoge las gemas …" at bounding box center [288, 72] width 115 height 125
type textarea "h"
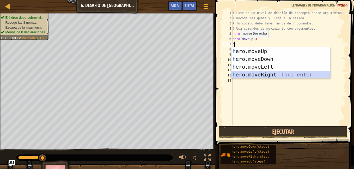
click at [275, 75] on div "h ero.moveUp Toca enter h ero.moveDown Toca enter h ero.moveLeft Toca enter h e…" at bounding box center [280, 70] width 98 height 47
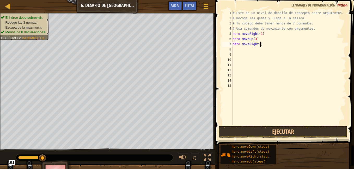
click at [263, 45] on div "# Este es un nivel de desafío de concepto sobre argumentos. # Recoge las gemas …" at bounding box center [288, 72] width 115 height 125
type textarea "hero.moveRight(2)"
click at [237, 51] on div "# Este es un nivel de desafío de concepto sobre argumentos. # Recoge las gemas …" at bounding box center [288, 72] width 115 height 125
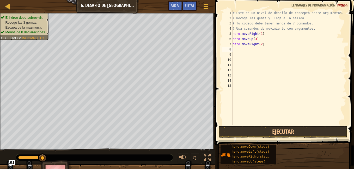
type textarea "h"
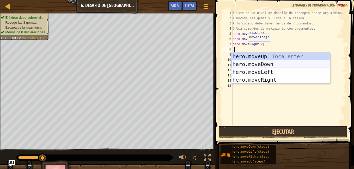
click at [272, 64] on div "h ero.moveUp Toca enter h ero.moveDown Toca enter h ero.moveLeft Toca enter h e…" at bounding box center [280, 76] width 98 height 47
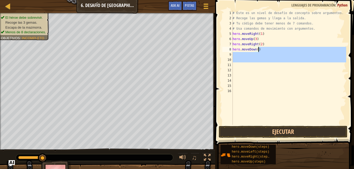
drag, startPoint x: 272, startPoint y: 64, endPoint x: 262, endPoint y: 50, distance: 17.2
click at [262, 50] on div "# Este es un nivel de desafío de concepto sobre argumentos. # Recoge las gemas …" at bounding box center [288, 72] width 115 height 125
type textarea "hero.moveDown()"
click at [280, 83] on div "# Este es un nivel de desafío de concepto sobre argumentos. # Recoge las gemas …" at bounding box center [288, 72] width 115 height 125
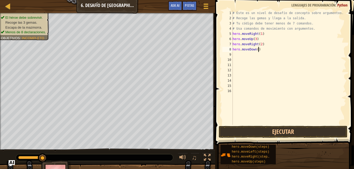
click at [260, 51] on div "# Este es un nivel de desafío de concepto sobre argumentos. # Recoge las gemas …" at bounding box center [288, 72] width 115 height 125
type textarea "hero.moveDown(1)"
click at [237, 52] on div "# Este es un nivel de desafío de concepto sobre argumentos. # Recoge las gemas …" at bounding box center [288, 72] width 115 height 125
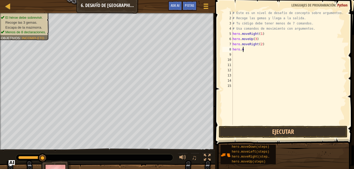
type textarea "h"
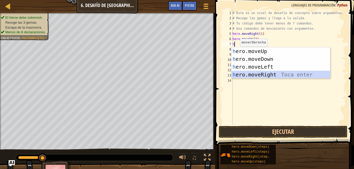
click at [267, 74] on div "h ero.moveUp Toca enter h ero.moveDown Toca enter h ero.moveLeft Toca enter h e…" at bounding box center [280, 70] width 98 height 47
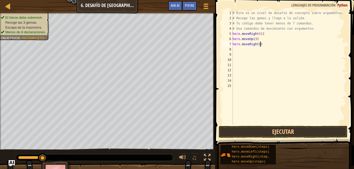
click at [267, 43] on div "# Este es un nivel de desafío de concepto sobre argumentos. # Recoge las gemas …" at bounding box center [288, 72] width 115 height 125
type textarea "hero.moveRight(2)"
click at [242, 50] on div "# Este es un nivel de desafío de concepto sobre argumentos. # Recoge las gemas …" at bounding box center [288, 72] width 115 height 125
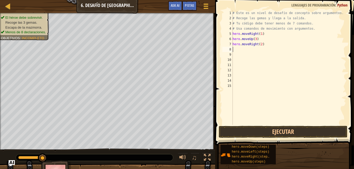
type textarea "h"
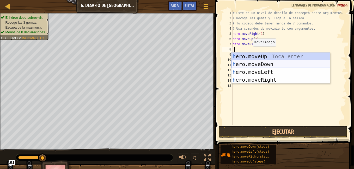
click at [264, 61] on div "h ero.moveUp Toca enter h ero.moveDown Toca enter h ero.moveLeft Toca enter h e…" at bounding box center [280, 76] width 98 height 47
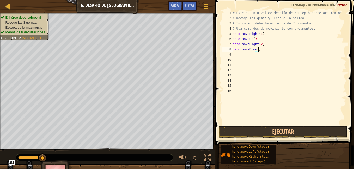
click at [265, 50] on div "# Este es un nivel de desafío de concepto sobre argumentos. # Recoge las gemas …" at bounding box center [288, 72] width 115 height 125
type textarea "hero.moveDown(3)"
type textarea "h"
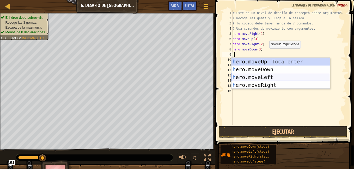
click at [270, 76] on div "h ero.moveUp Toca enter h ero.moveDown Toca enter h ero.moveLeft Toca enter h e…" at bounding box center [280, 81] width 98 height 47
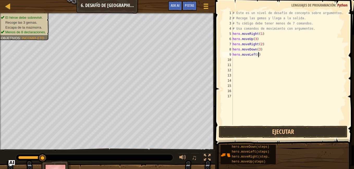
click at [265, 55] on div "# Este es un nivel de desafío de concepto sobre argumentos. # Recoge las gemas …" at bounding box center [288, 72] width 115 height 125
type textarea "hero.moveLeft(1)"
click at [240, 60] on div "# Este es un nivel de desafío de concepto sobre argumentos. # Recoge las gemas …" at bounding box center [288, 72] width 115 height 125
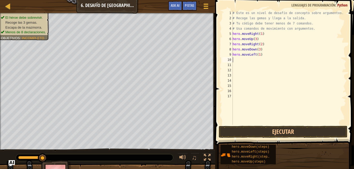
type textarea "h"
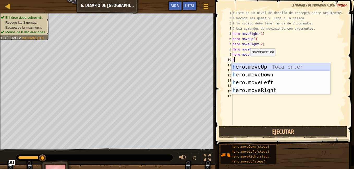
click at [270, 68] on div "h ero.moveUp Toca enter h ero.moveDown Toca enter h ero.moveLeft Toca enter h e…" at bounding box center [280, 86] width 98 height 47
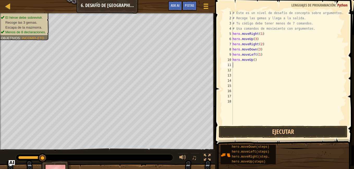
click at [261, 59] on div "# Este es un nivel de desafío de concepto sobre argumentos. # Recoge las gemas …" at bounding box center [288, 72] width 115 height 125
type textarea "hero.moveUp(2)"
click at [235, 64] on div "# Este es un nivel de desafío de concepto sobre argumentos. # Recoge las gemas …" at bounding box center [288, 72] width 115 height 125
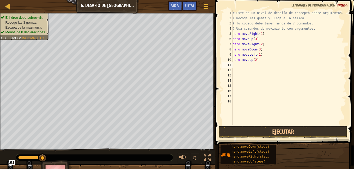
type textarea "h"
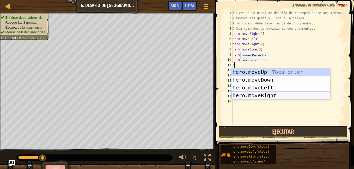
click at [276, 96] on div "h ero.moveUp Toca enter h ero.moveDown Toca enter h ero.moveLeft Toca enter h e…" at bounding box center [280, 91] width 98 height 47
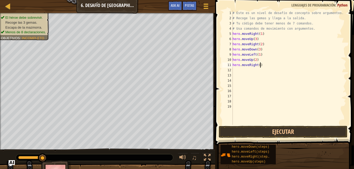
click at [263, 64] on div "# Este es un nivel de desafío de concepto sobre argumentos. # Recoge las gemas …" at bounding box center [288, 72] width 115 height 125
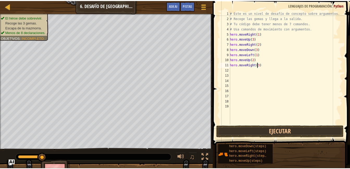
scroll to position [2, 2]
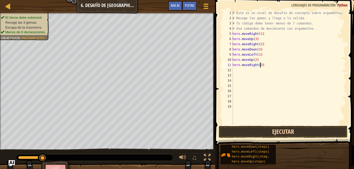
type textarea "hero.moveRight(3)"
click at [252, 132] on button "Ejecutar" at bounding box center [283, 132] width 129 height 12
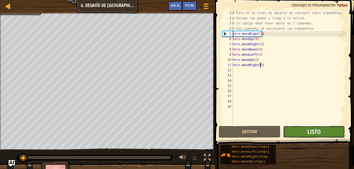
click at [319, 131] on span "Listo" at bounding box center [313, 132] width 13 height 8
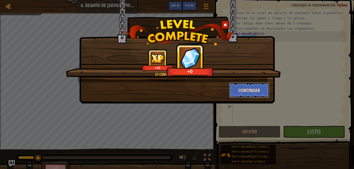
drag, startPoint x: 241, startPoint y: 91, endPoint x: 238, endPoint y: 91, distance: 2.9
click at [238, 91] on button "Continuar" at bounding box center [249, 91] width 40 height 16
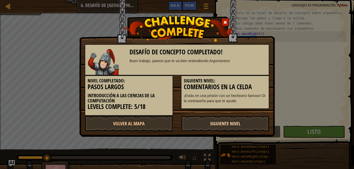
click at [219, 122] on link "Siguiente Nivel" at bounding box center [225, 124] width 88 height 16
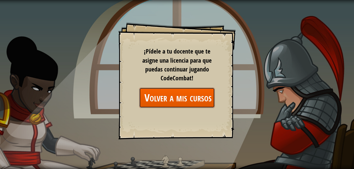
click at [183, 91] on link "Volver a mis cursos" at bounding box center [177, 98] width 76 height 20
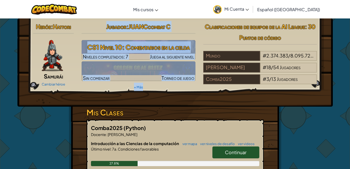
drag, startPoint x: 183, startPoint y: 91, endPoint x: 105, endPoint y: -19, distance: 134.8
